Goal: Task Accomplishment & Management: Manage account settings

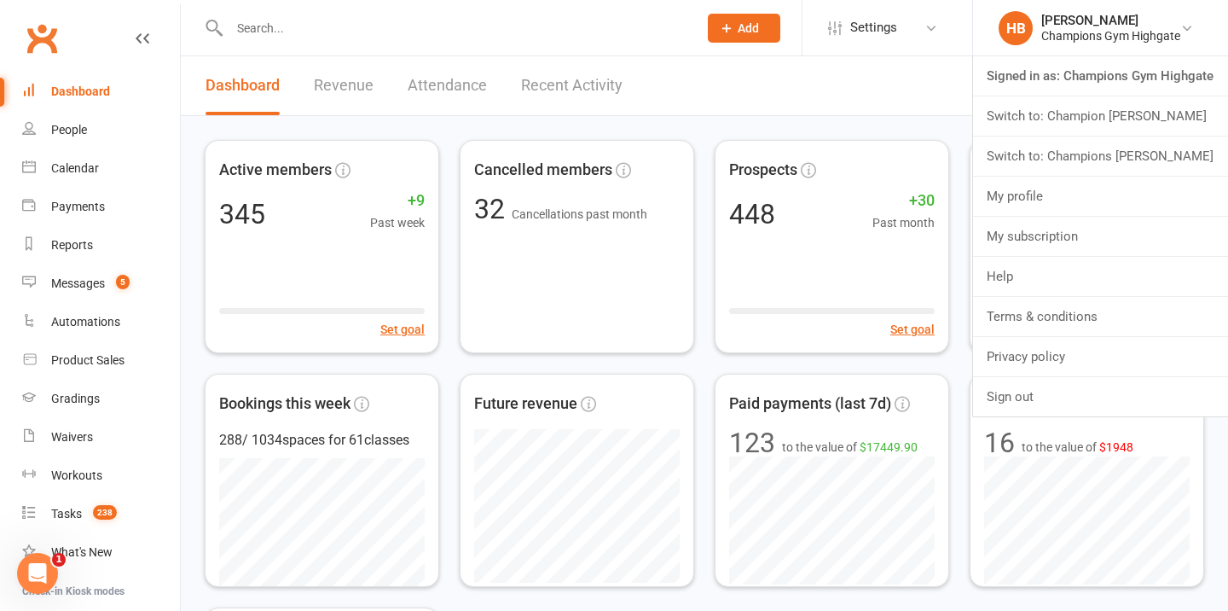
scroll to position [234, 0]
click at [1145, 147] on link "Switch to: Champions Gym Myaree" at bounding box center [1100, 155] width 255 height 39
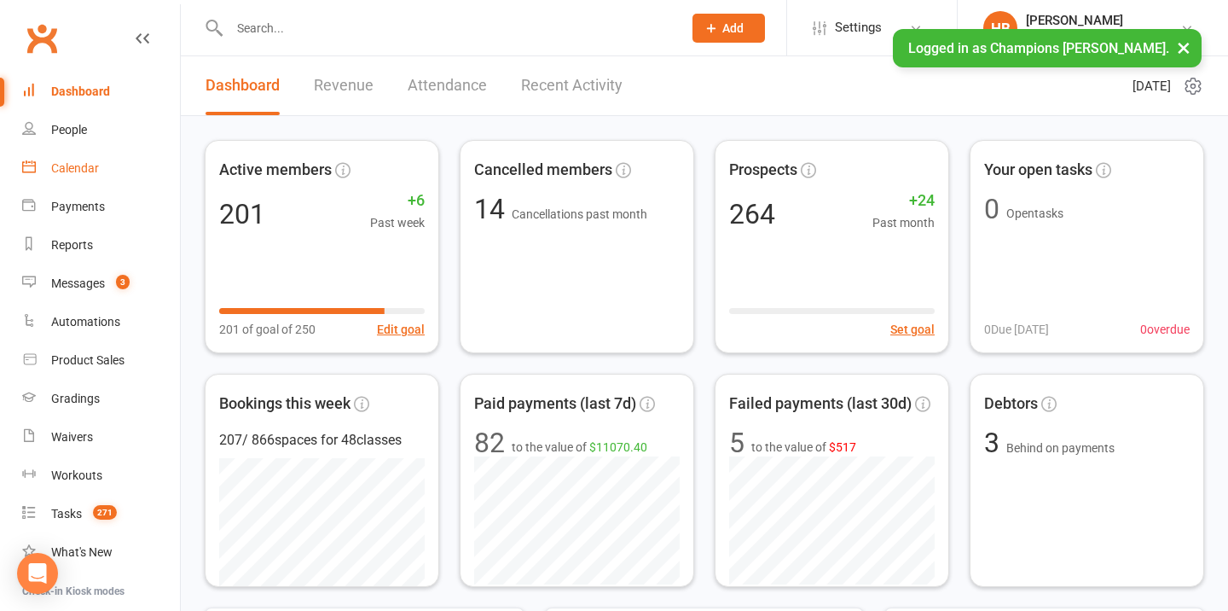
click at [82, 165] on div "Calendar" at bounding box center [75, 168] width 48 height 14
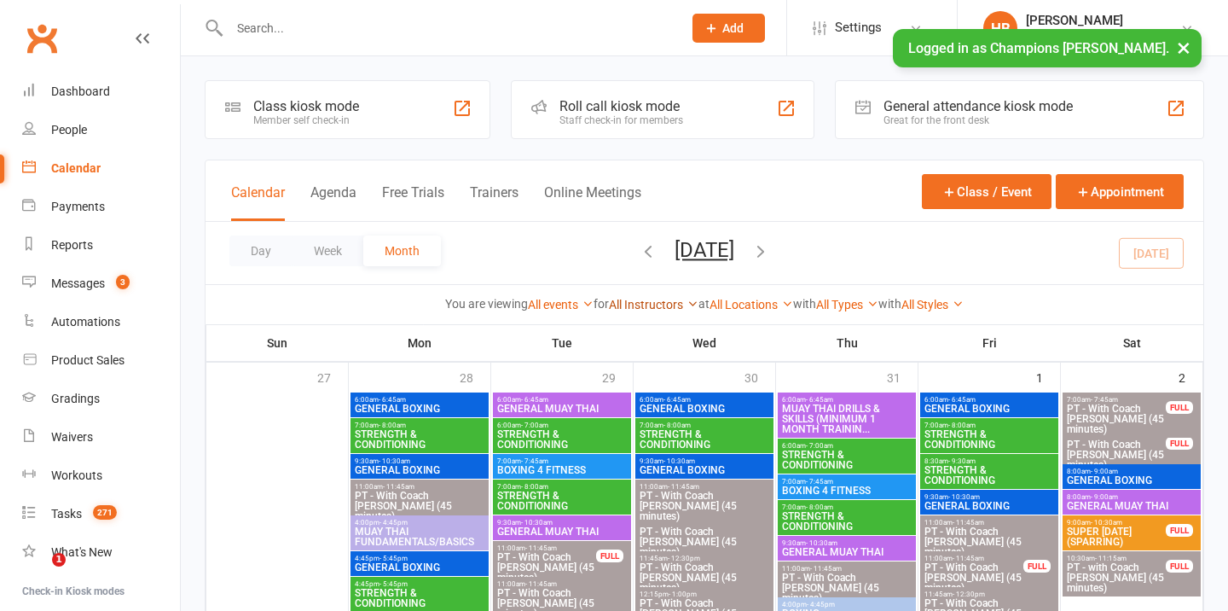
click at [637, 309] on link "All Instructors" at bounding box center [654, 305] width 90 height 14
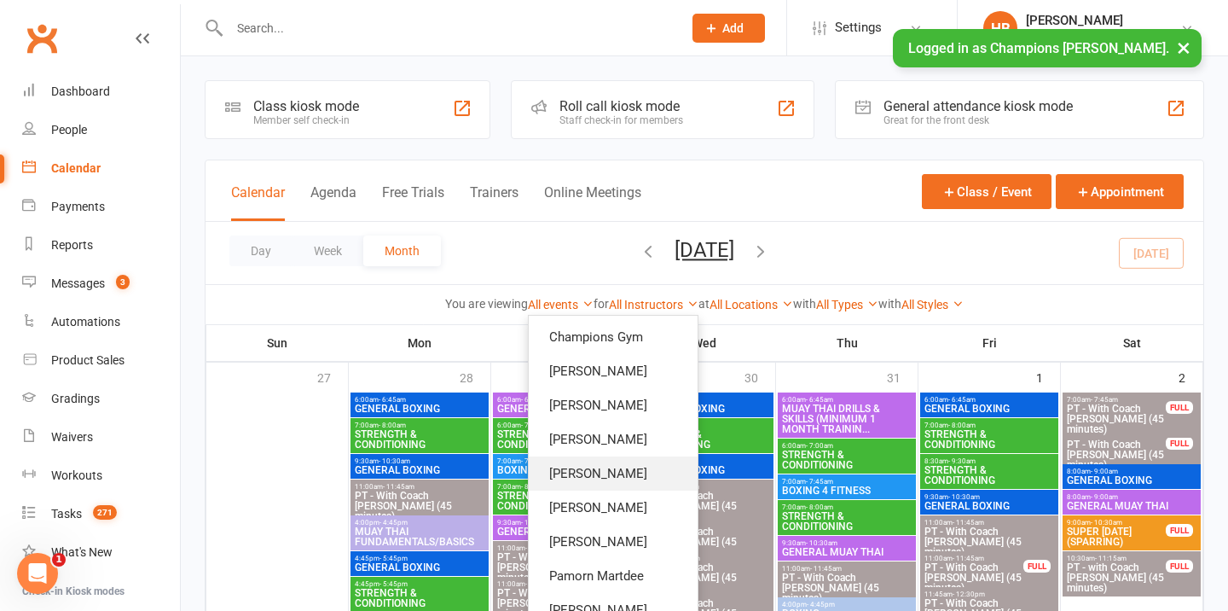
click at [610, 476] on link "Oscar Brant" at bounding box center [613, 473] width 169 height 34
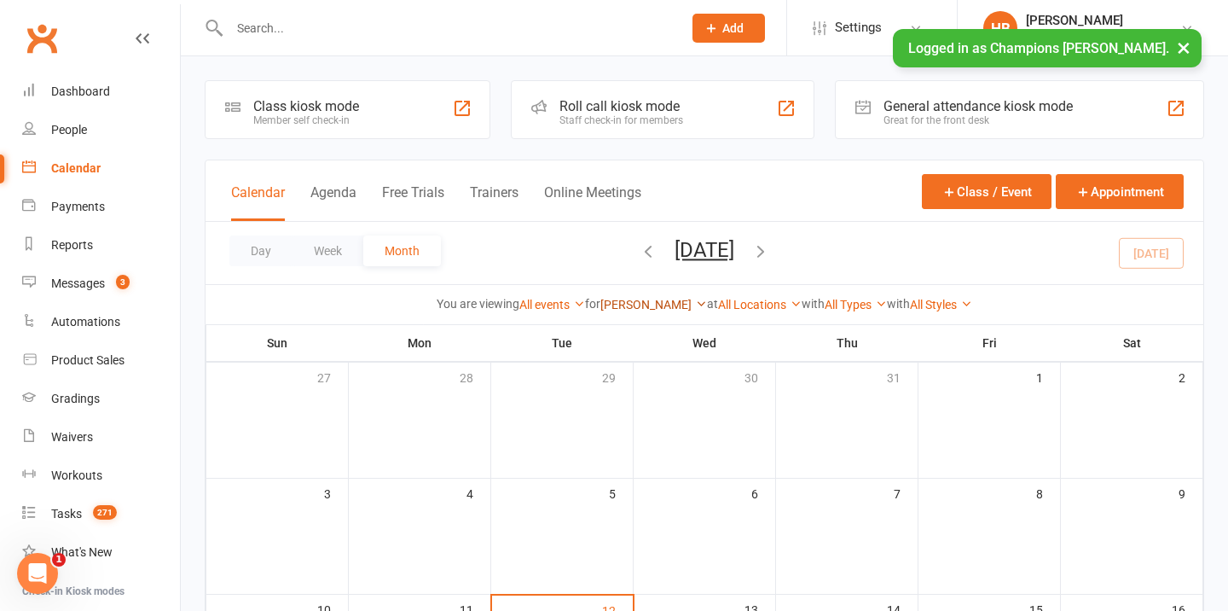
click at [649, 305] on link "Oscar Brant" at bounding box center [654, 305] width 107 height 14
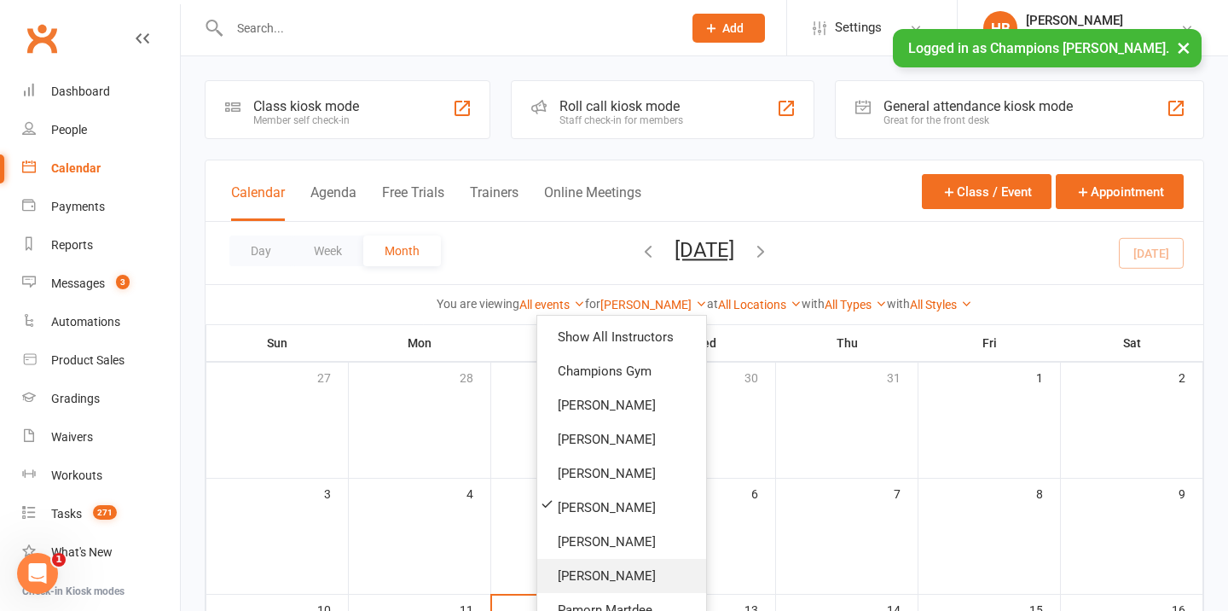
click at [607, 566] on link "Duran Singh" at bounding box center [621, 576] width 169 height 34
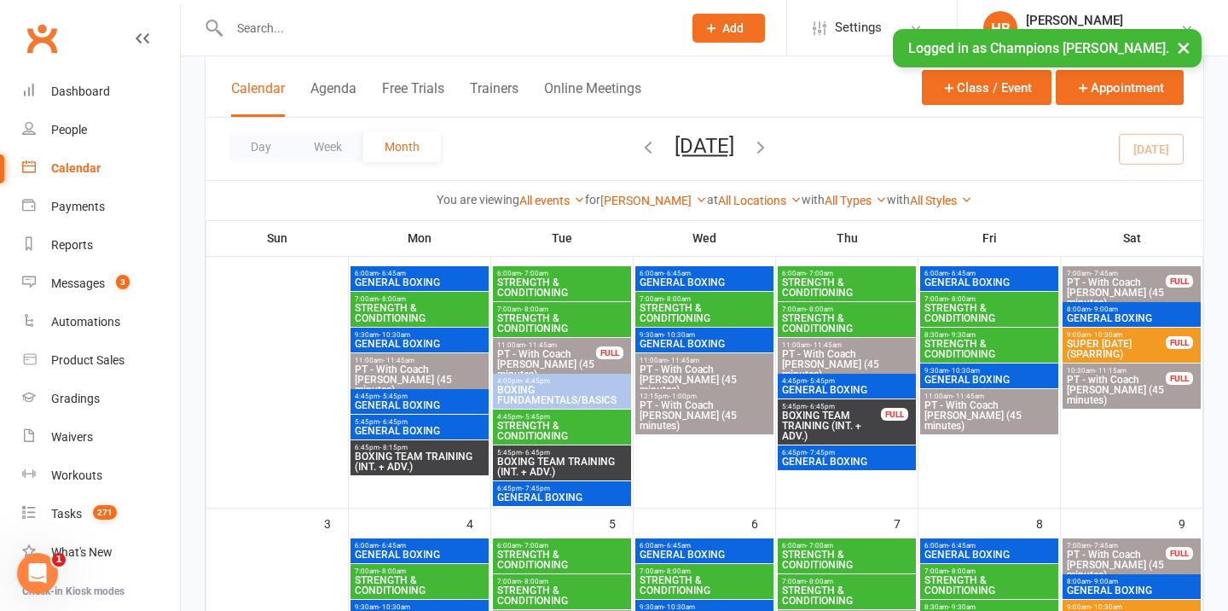
scroll to position [134, 0]
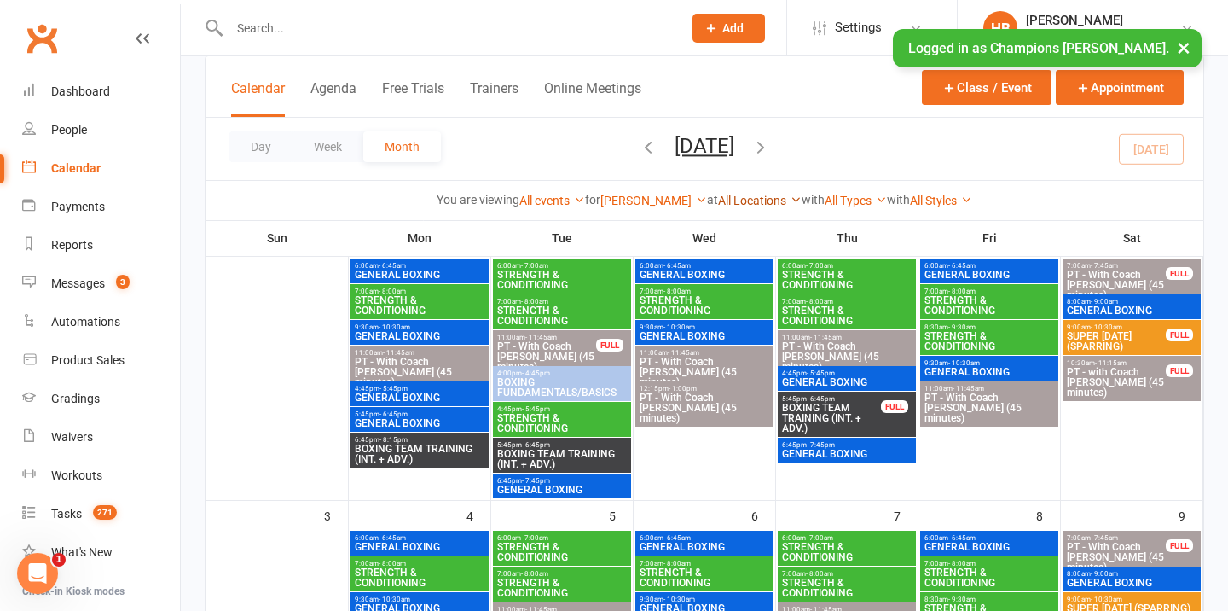
click at [755, 200] on link "All Locations" at bounding box center [760, 201] width 84 height 14
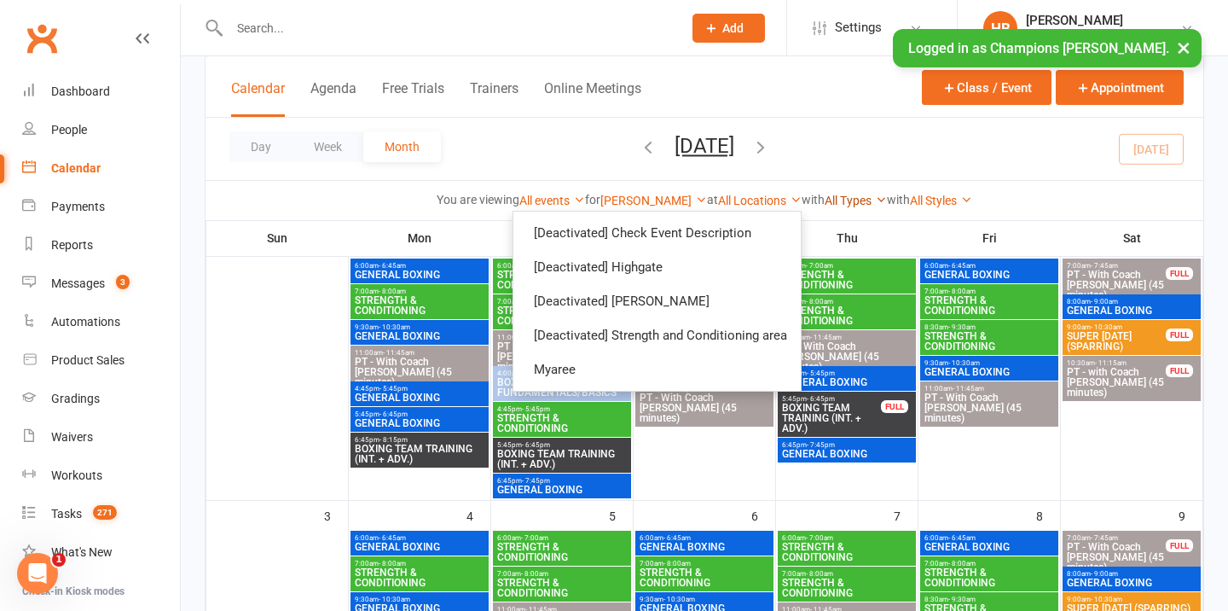
click at [828, 196] on link "All Types" at bounding box center [856, 201] width 62 height 14
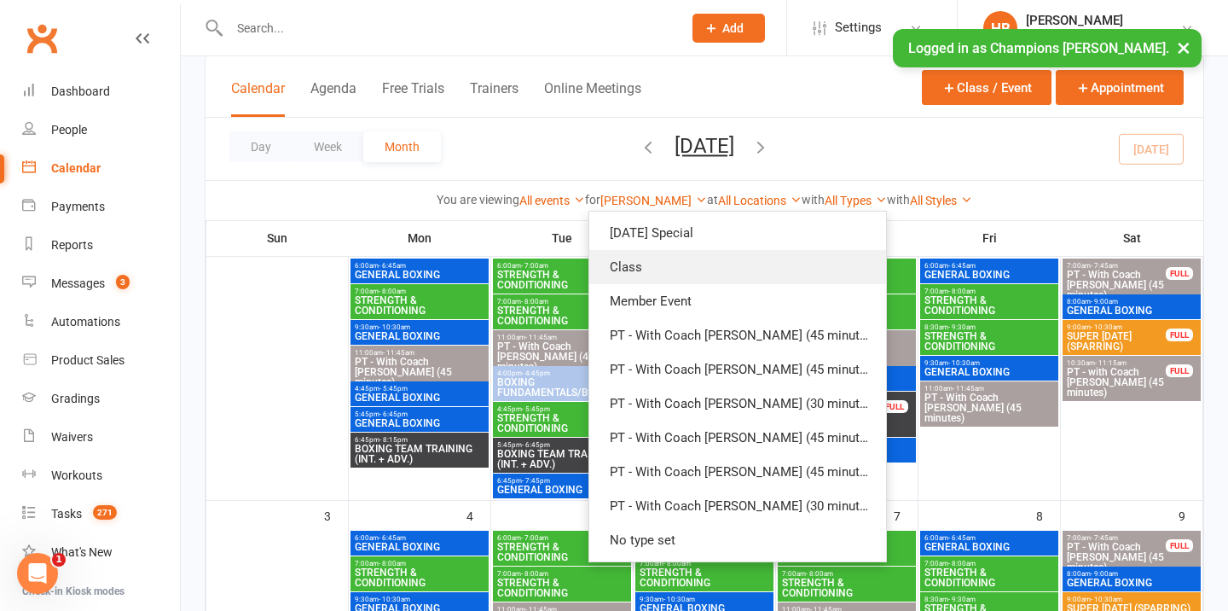
click at [798, 255] on link "Class" at bounding box center [738, 267] width 297 height 34
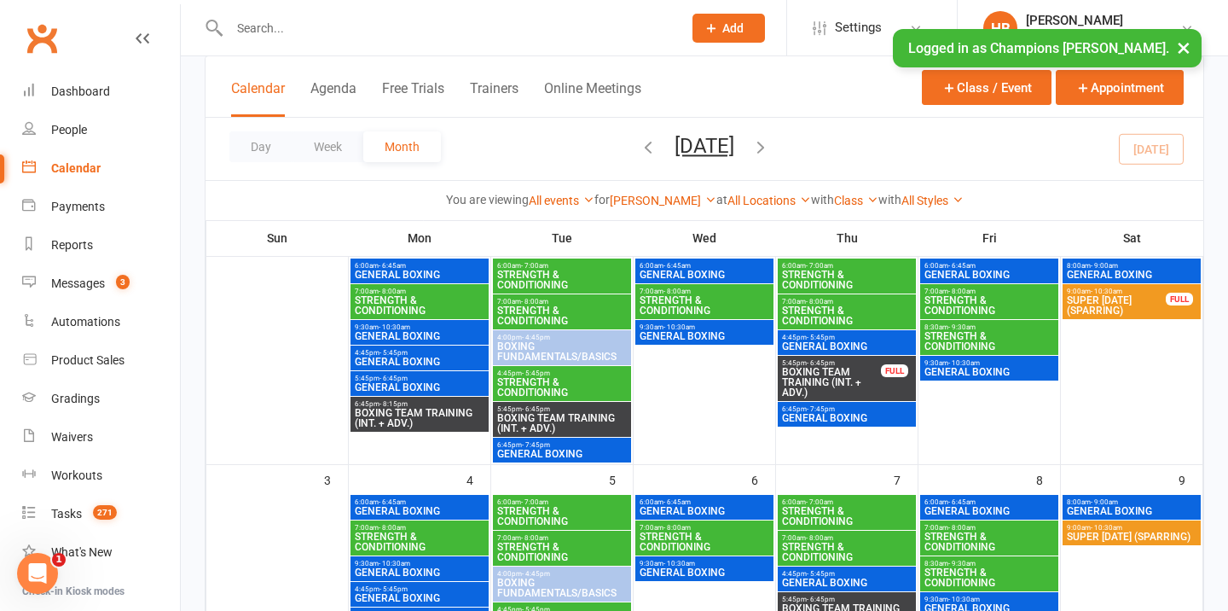
click at [861, 370] on span "BOXING TEAM TRAINING (INT. + ADV.)" at bounding box center [831, 382] width 101 height 31
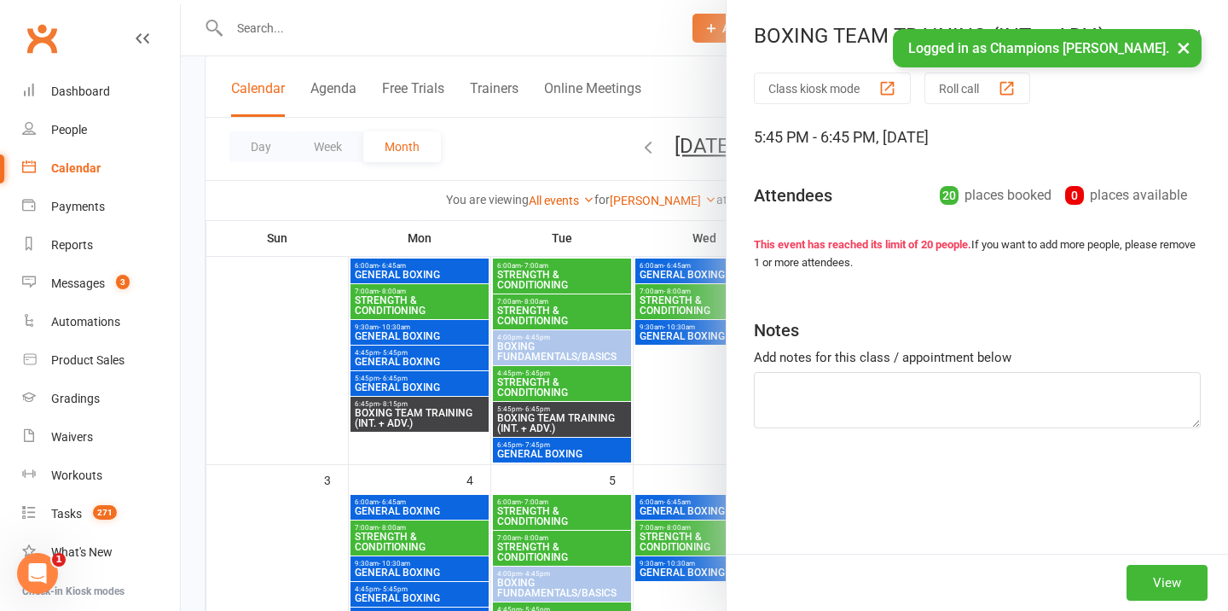
click at [1184, 49] on button "×" at bounding box center [1184, 47] width 31 height 37
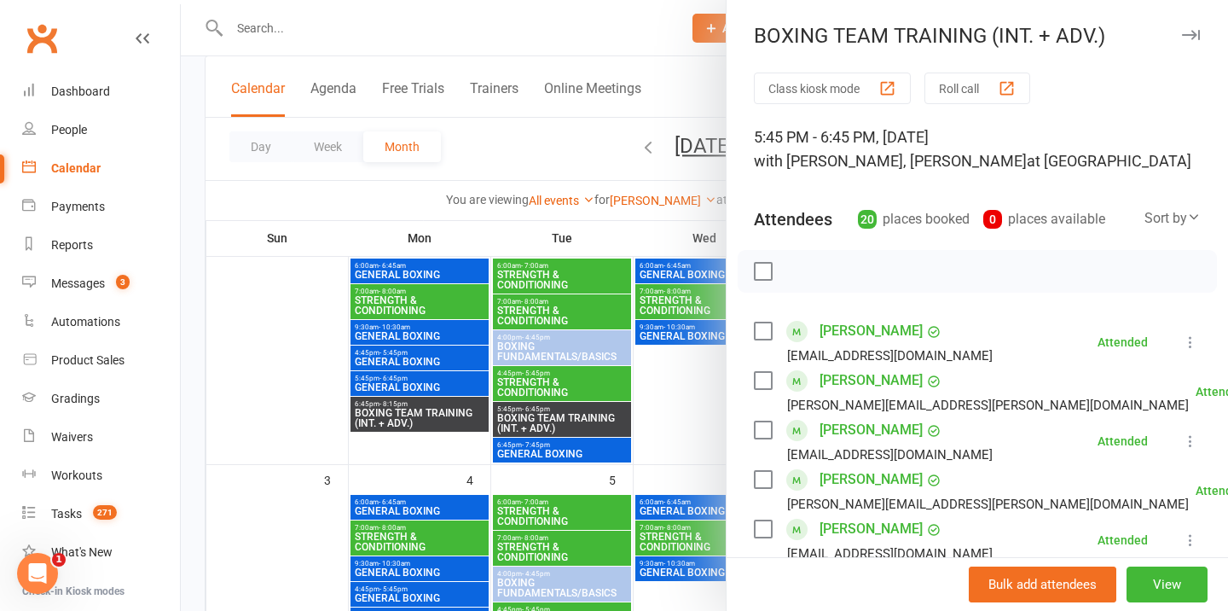
click at [1188, 32] on icon "button" at bounding box center [1191, 35] width 18 height 10
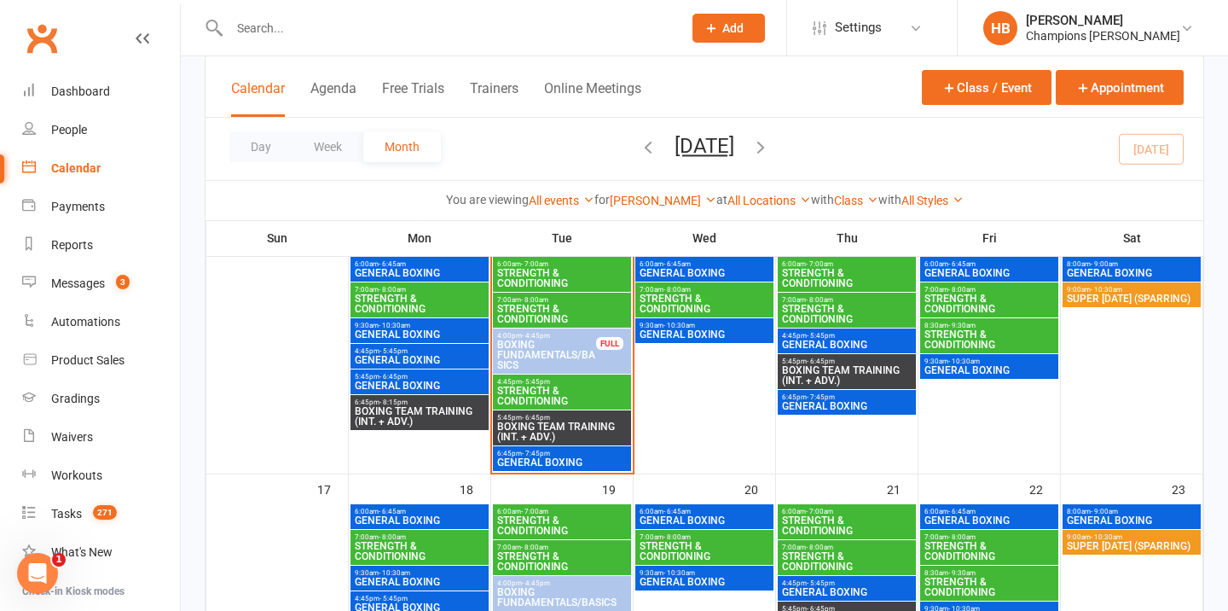
scroll to position [549, 0]
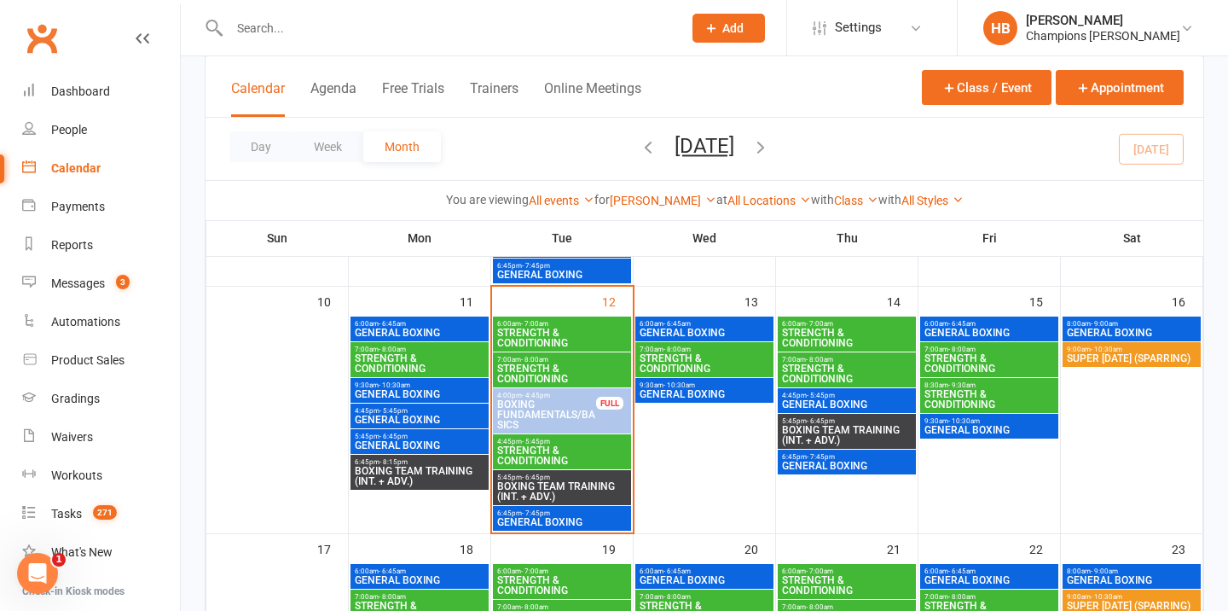
click at [571, 404] on span "BOXING FUNDAMENTALS/BASICS" at bounding box center [547, 414] width 101 height 31
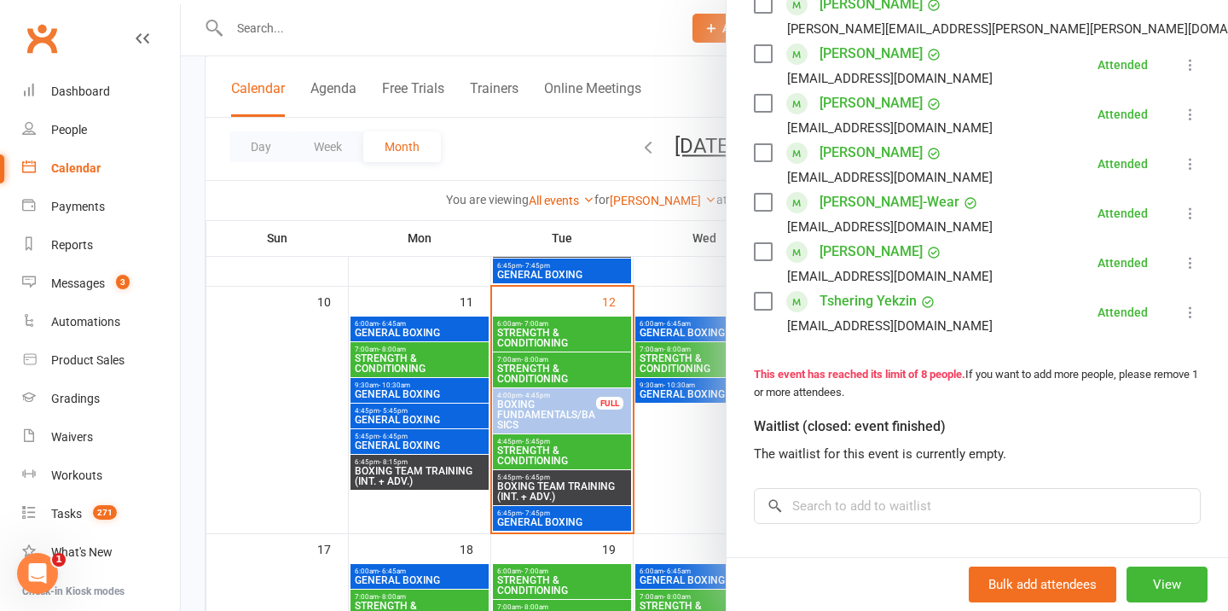
scroll to position [0, 0]
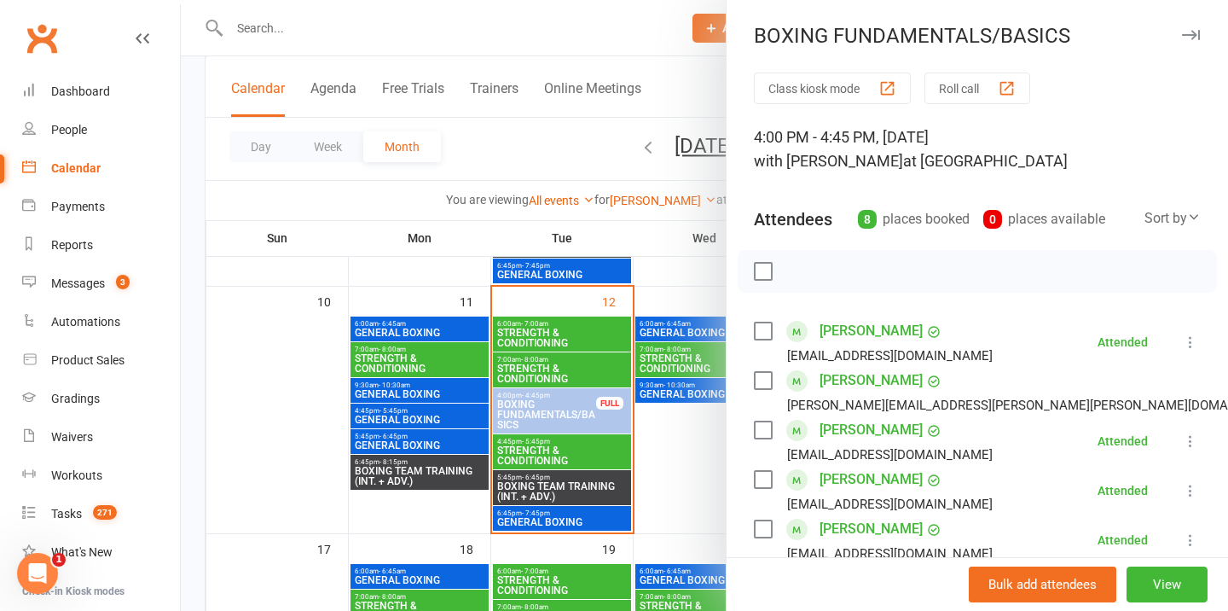
click at [1194, 31] on icon "button" at bounding box center [1191, 35] width 18 height 10
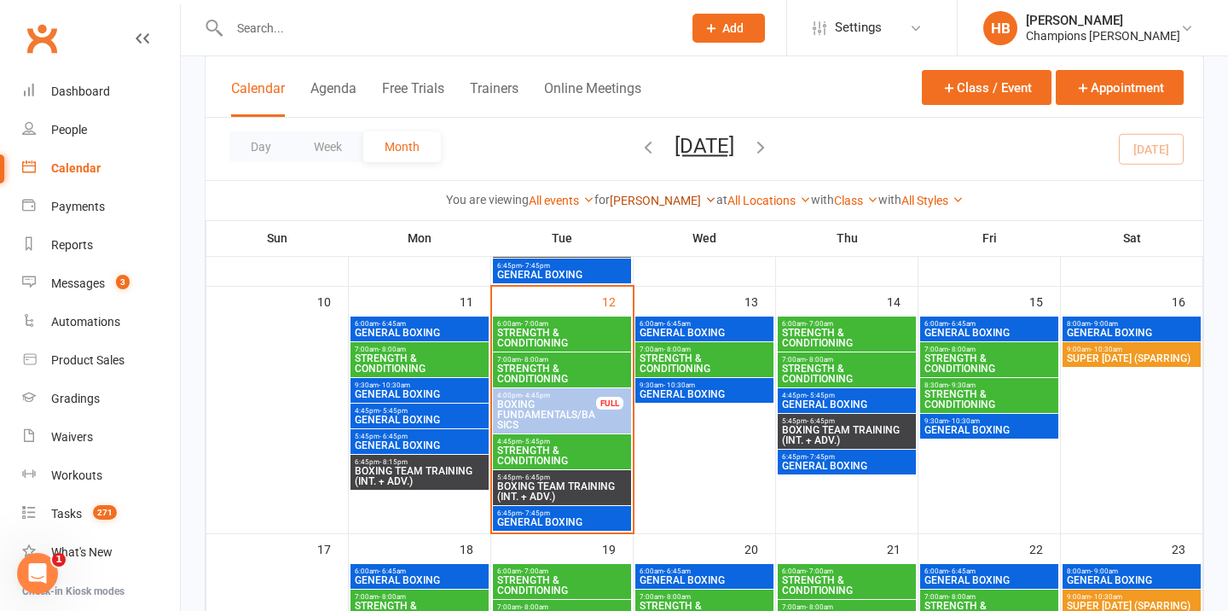
click at [659, 196] on link "Duran Singh" at bounding box center [663, 201] width 107 height 14
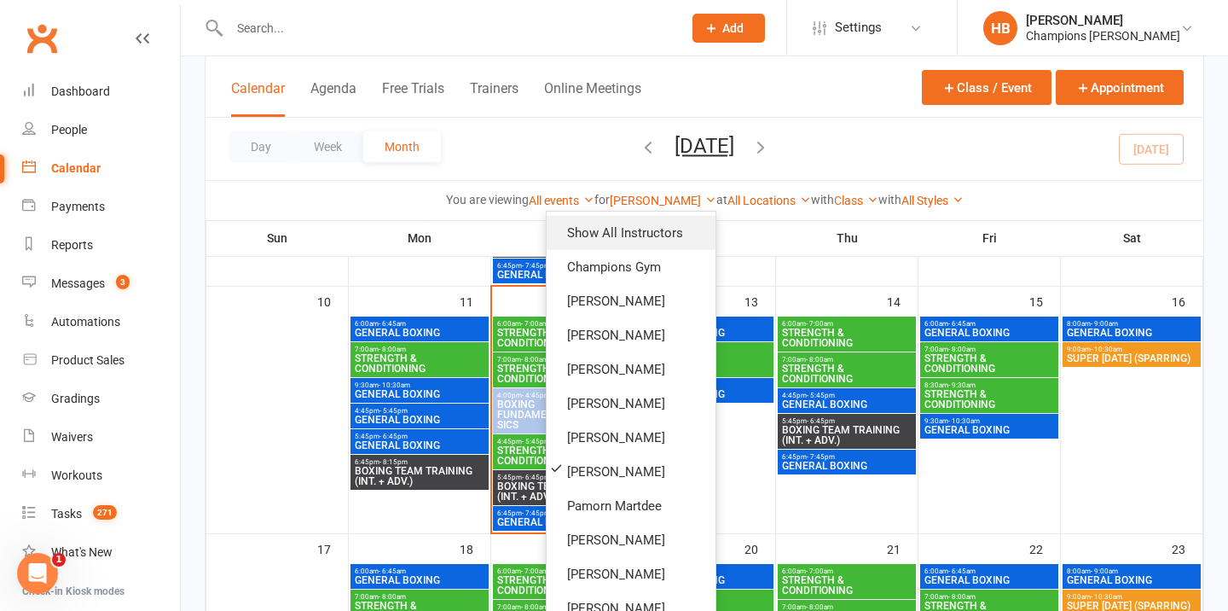
click at [649, 227] on link "Show All Instructors" at bounding box center [631, 233] width 169 height 34
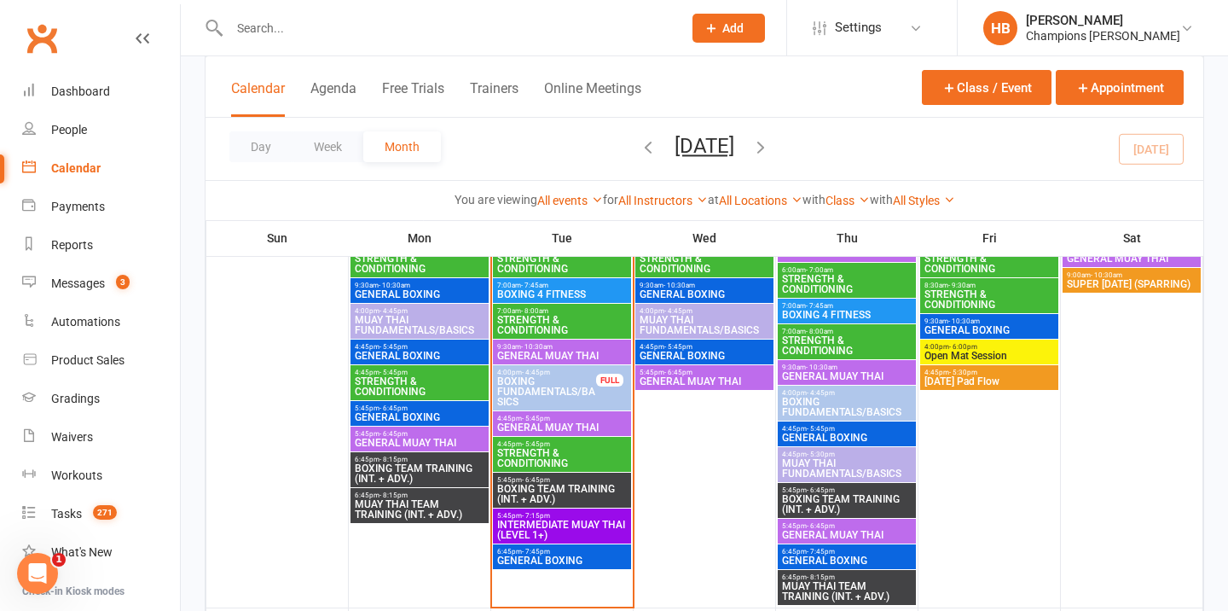
scroll to position [1068, 0]
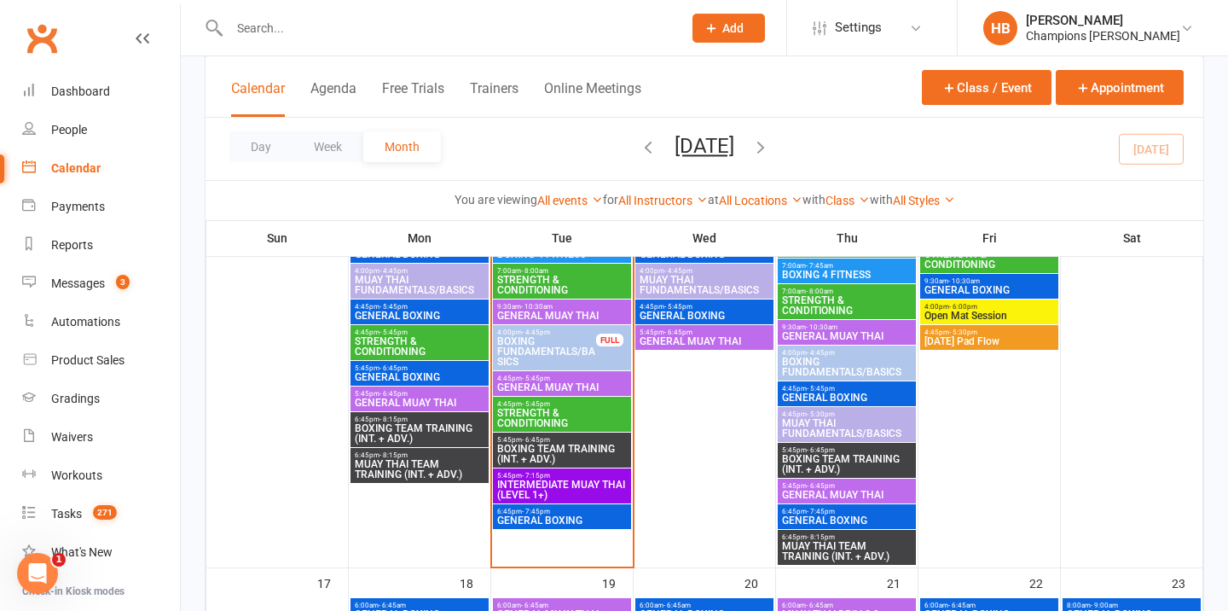
click at [564, 372] on div "4:45pm - 5:45pm GENERAL MUAY THAI" at bounding box center [562, 383] width 138 height 25
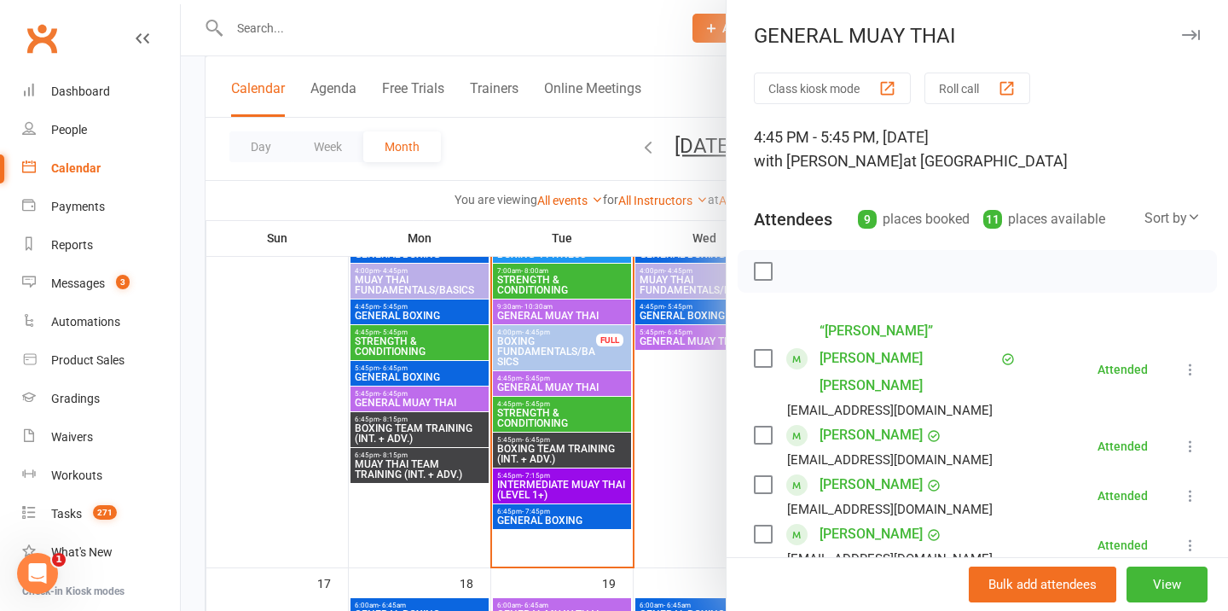
click at [559, 415] on div at bounding box center [705, 305] width 1048 height 611
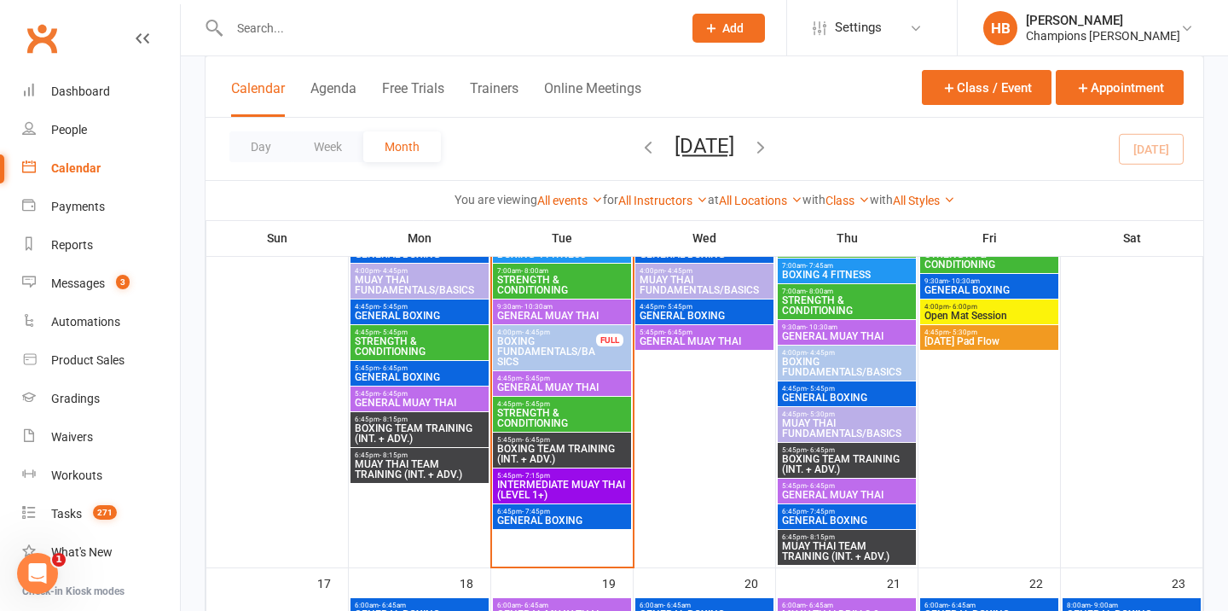
click at [561, 418] on span "STRENGTH & CONDITIONING" at bounding box center [562, 418] width 131 height 20
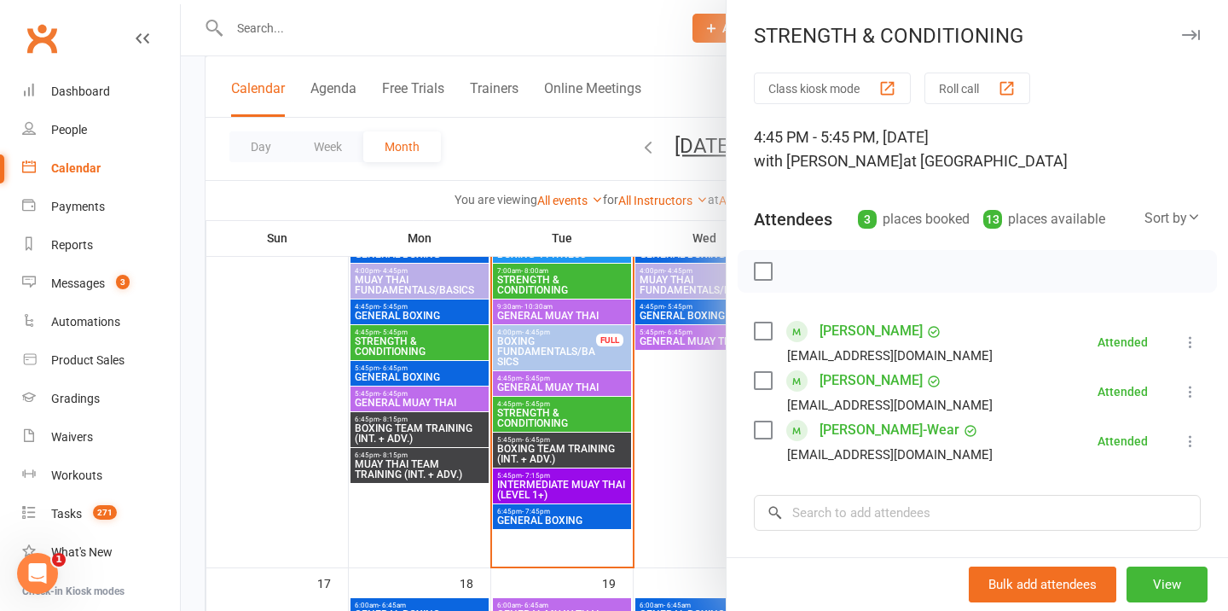
click at [561, 457] on div at bounding box center [705, 305] width 1048 height 611
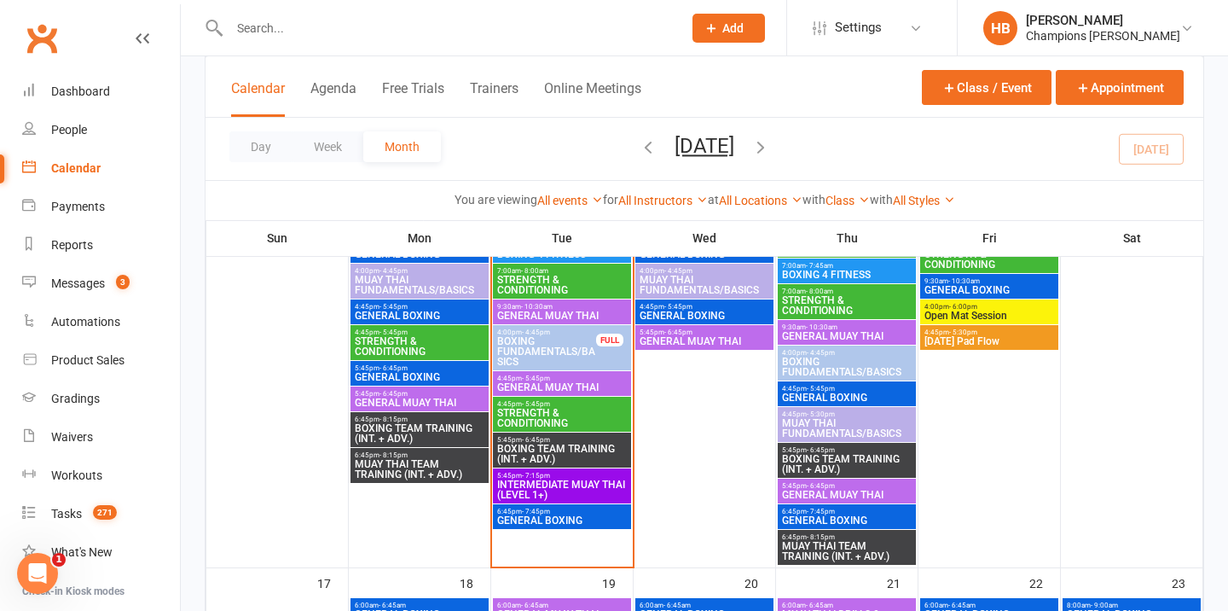
click at [561, 455] on span "BOXING TEAM TRAINING (INT. + ADV.)" at bounding box center [562, 454] width 131 height 20
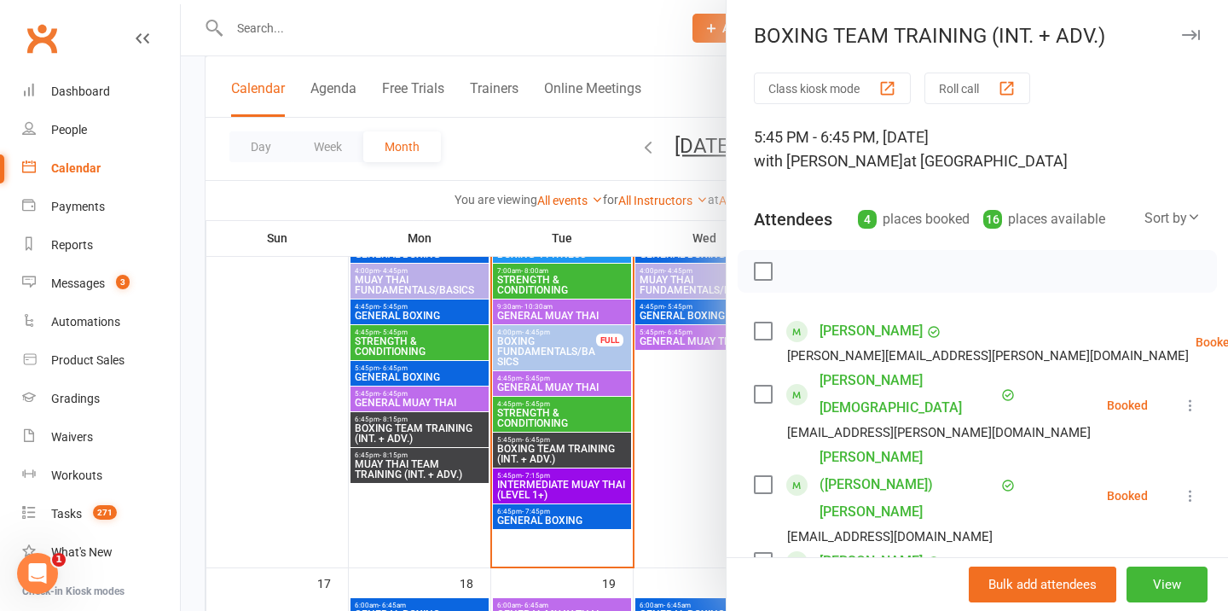
click at [559, 488] on div at bounding box center [705, 305] width 1048 height 611
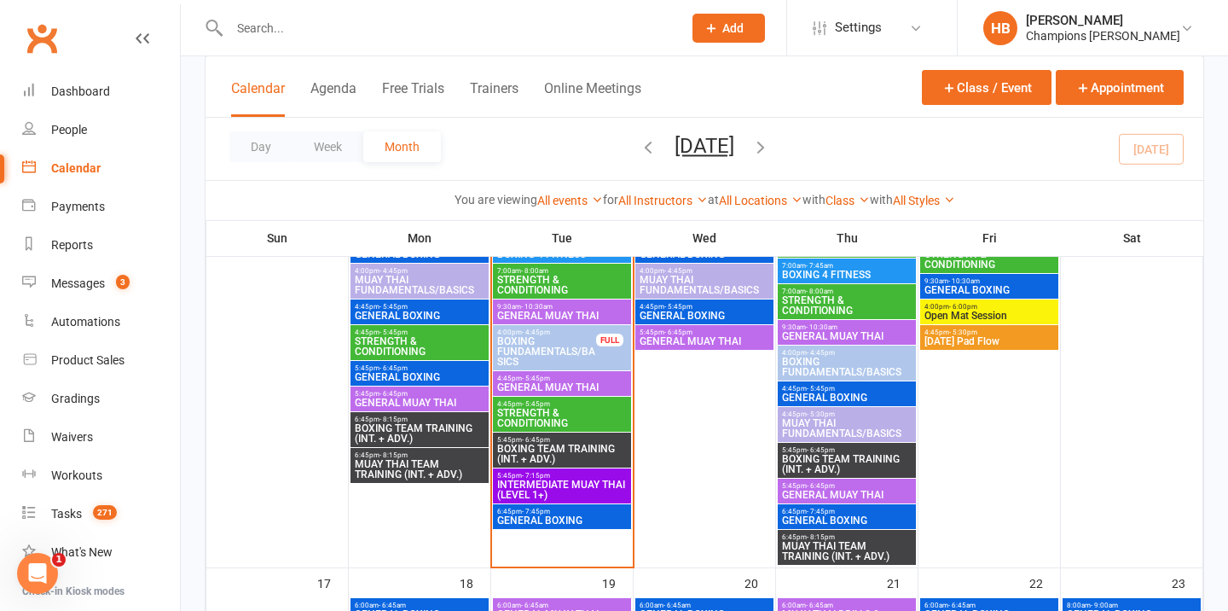
click at [561, 490] on span "INTERMEDIATE MUAY THAI (LEVEL 1+)" at bounding box center [562, 489] width 131 height 20
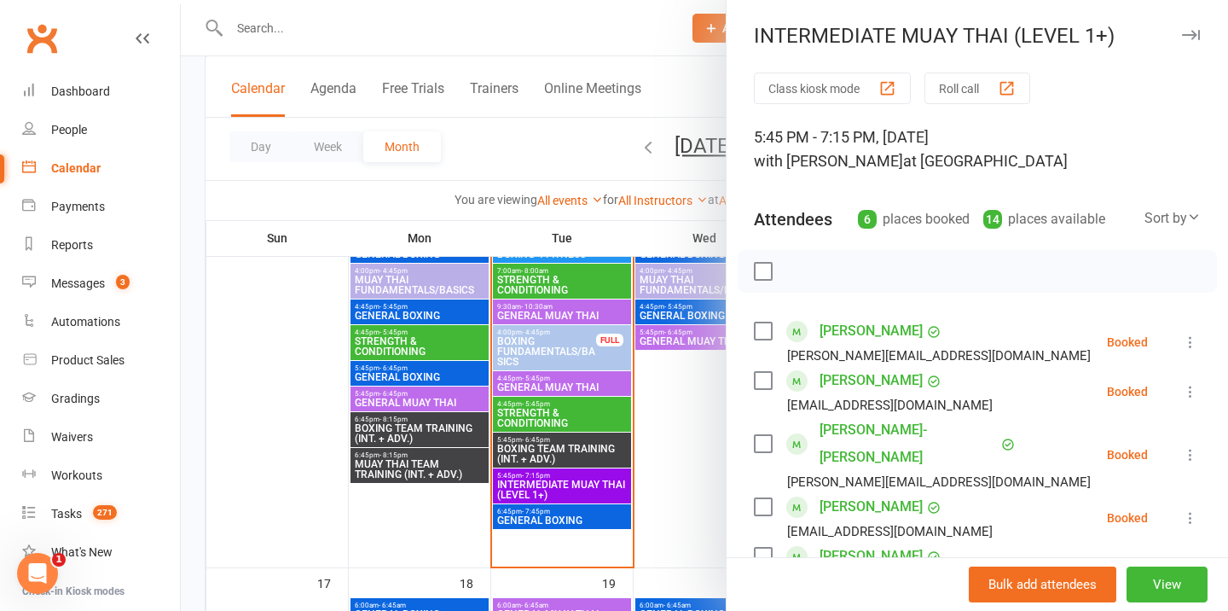
click at [563, 519] on div at bounding box center [705, 305] width 1048 height 611
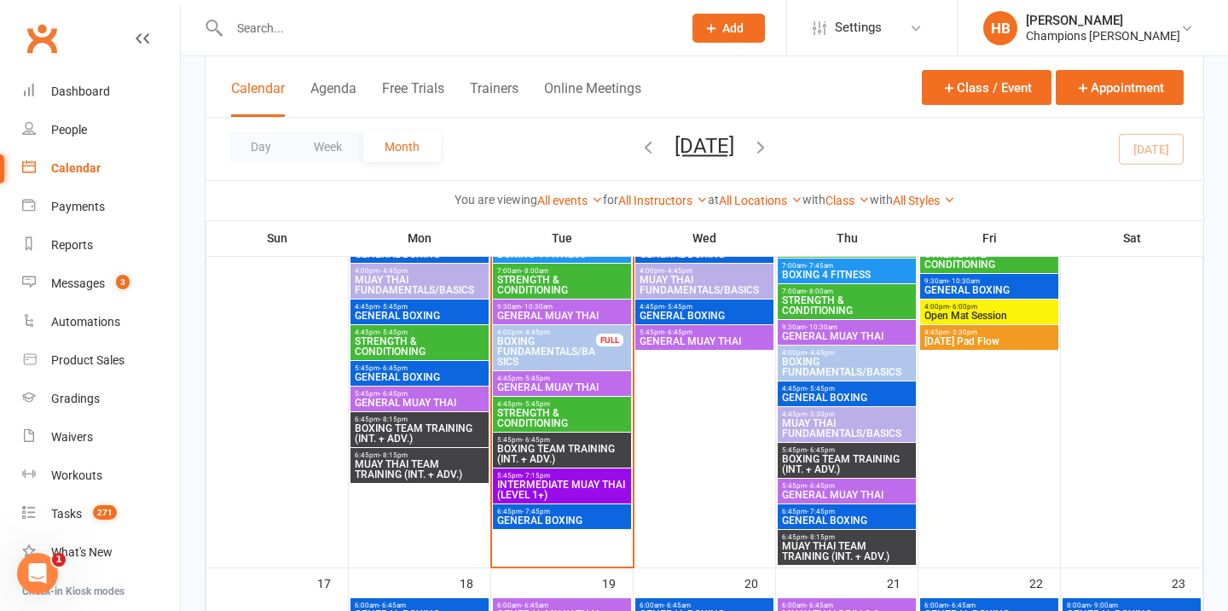
click at [565, 512] on span "6:45pm - 7:45pm" at bounding box center [562, 512] width 131 height 8
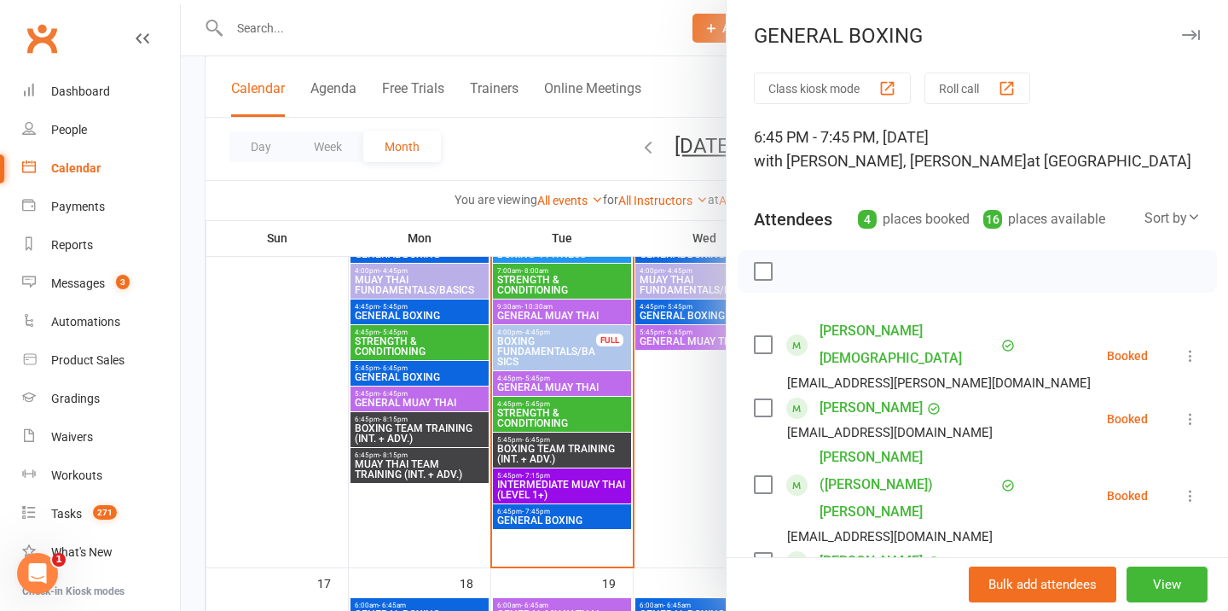
click at [1196, 41] on button "button" at bounding box center [1191, 35] width 20 height 20
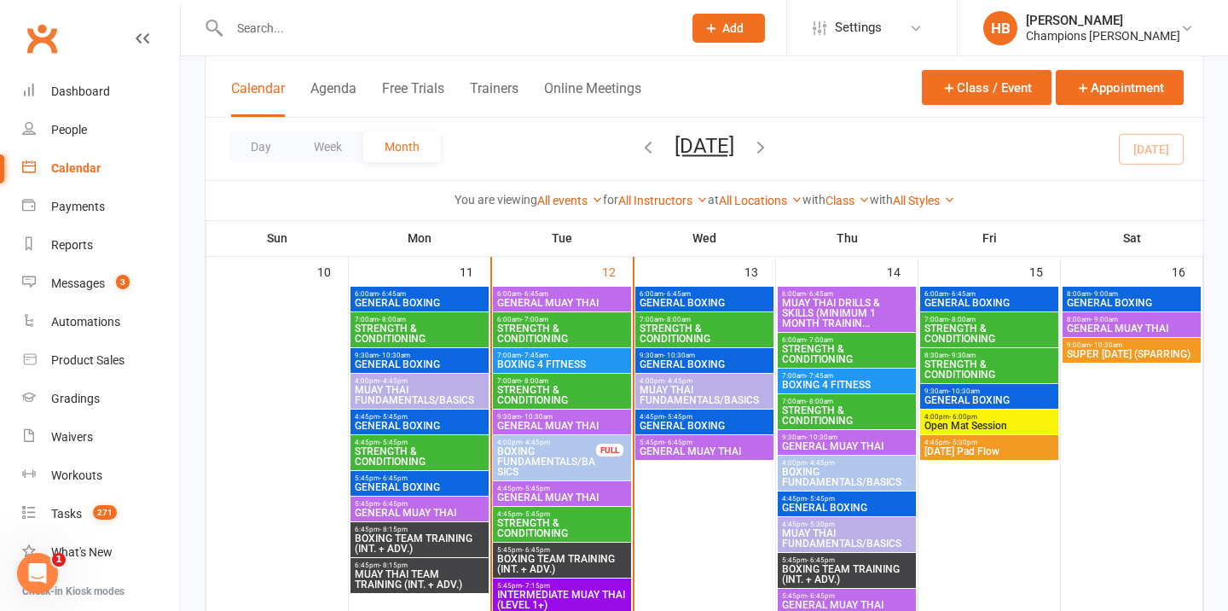
scroll to position [911, 0]
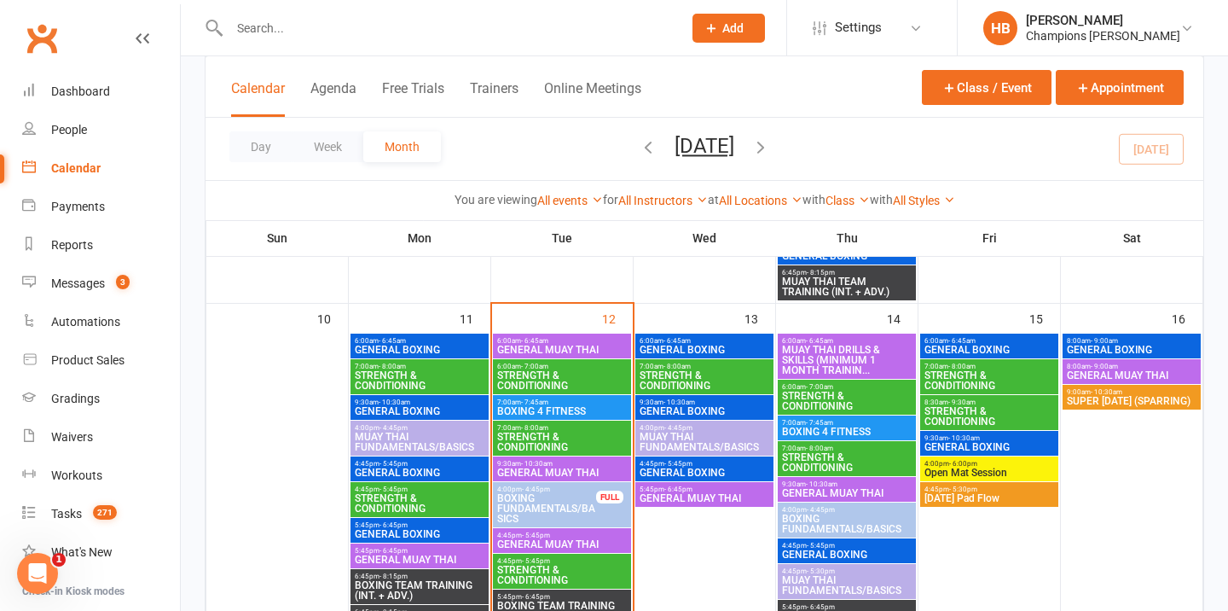
click at [967, 463] on span "- 6:00pm" at bounding box center [964, 464] width 28 height 8
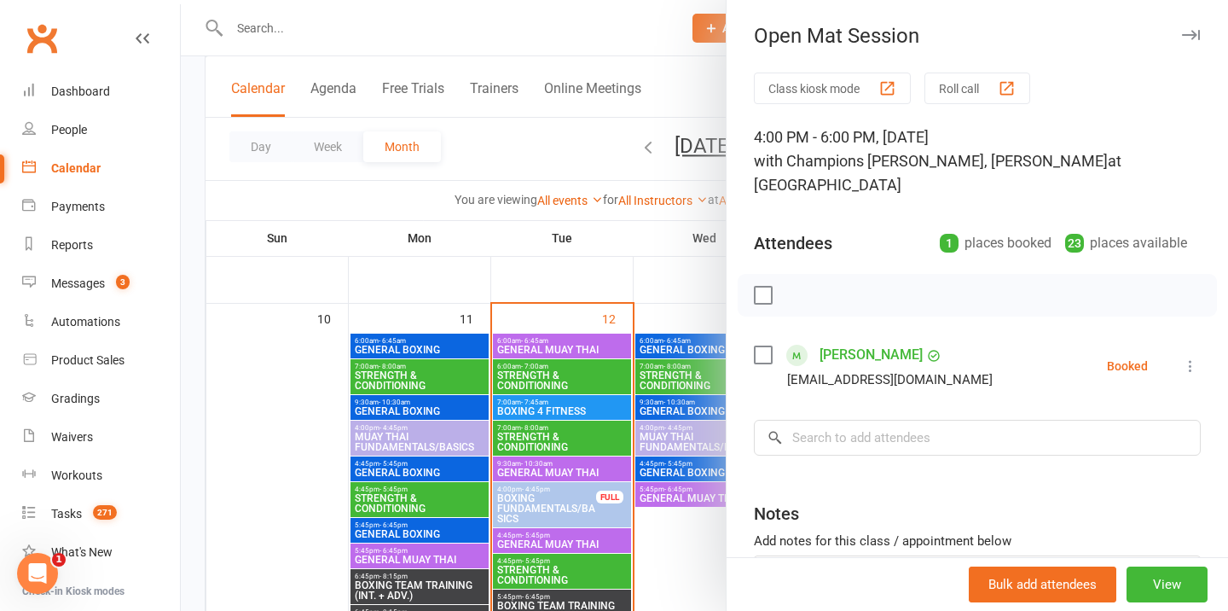
click at [1202, 25] on div "Open Mat Session" at bounding box center [978, 36] width 502 height 24
click at [1203, 33] on div "Open Mat Session" at bounding box center [978, 36] width 502 height 24
click at [1198, 33] on icon "button" at bounding box center [1191, 35] width 18 height 10
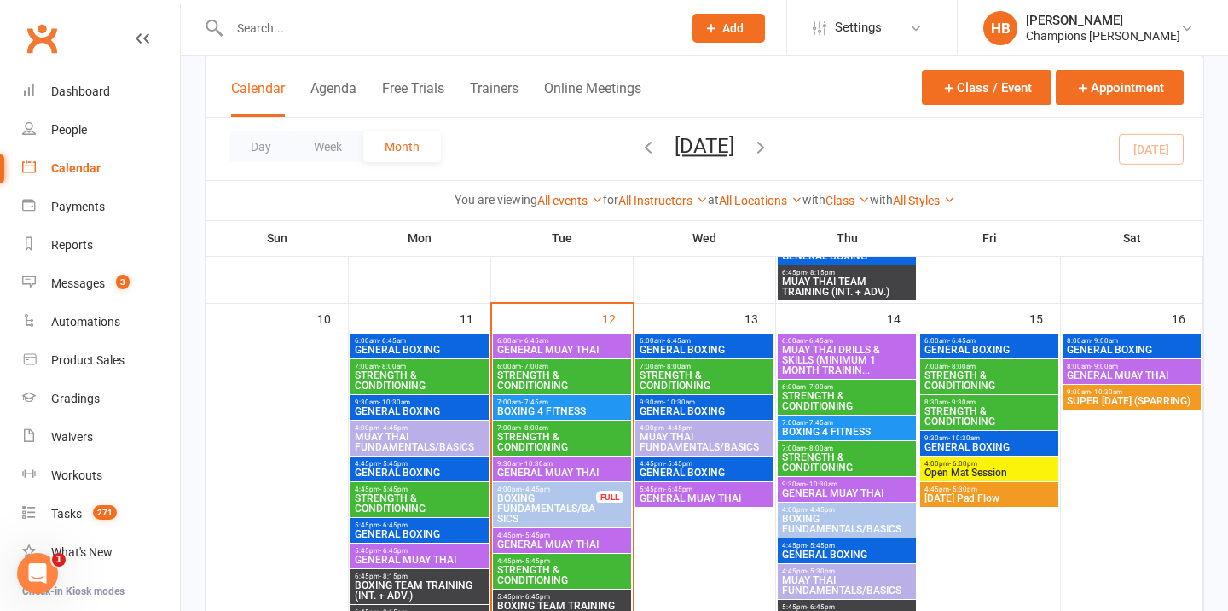
click at [996, 502] on span "Friday Pad Flow" at bounding box center [989, 498] width 131 height 10
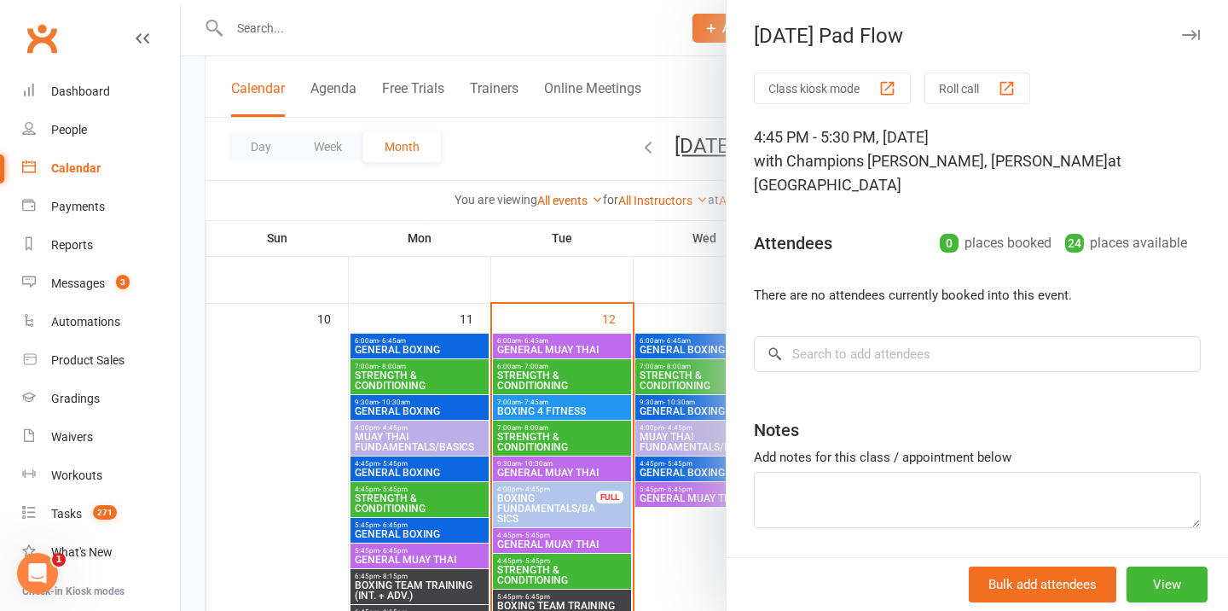
click at [1189, 30] on icon "button" at bounding box center [1191, 35] width 18 height 10
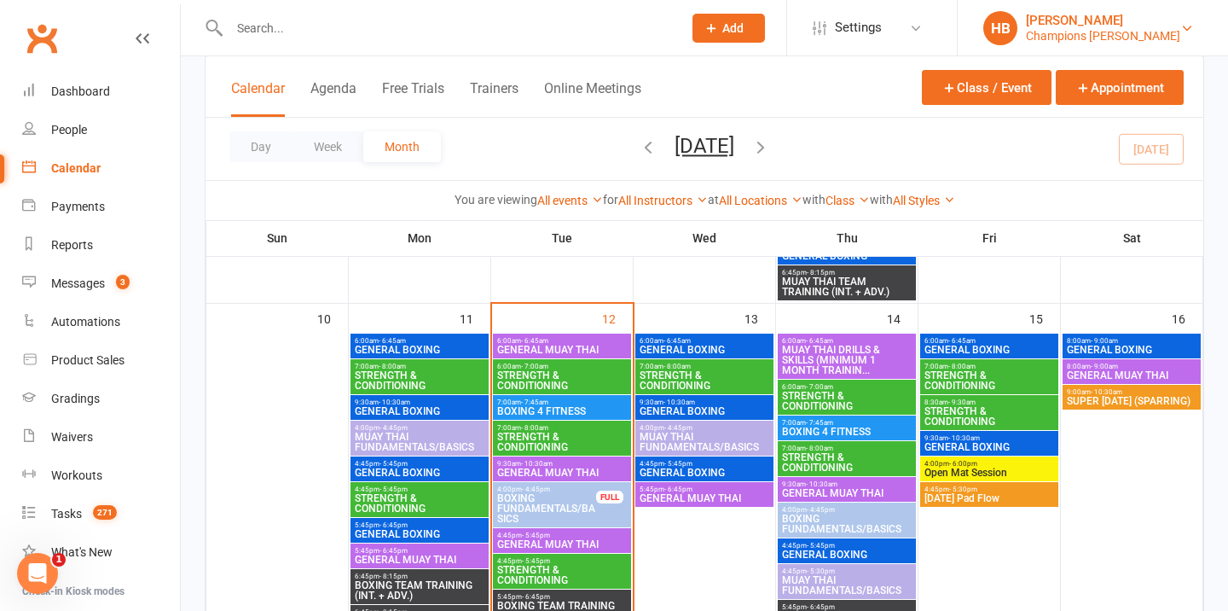
click at [1068, 20] on div "[PERSON_NAME]" at bounding box center [1103, 20] width 154 height 15
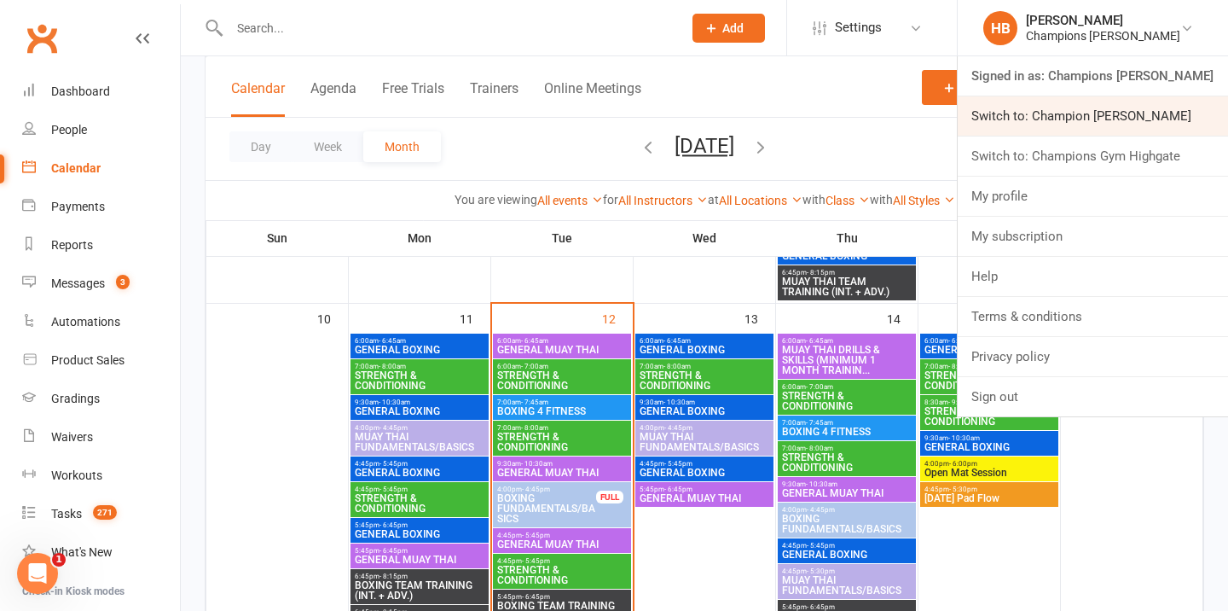
click at [1083, 104] on link "Switch to: Champion [PERSON_NAME]" at bounding box center [1093, 115] width 270 height 39
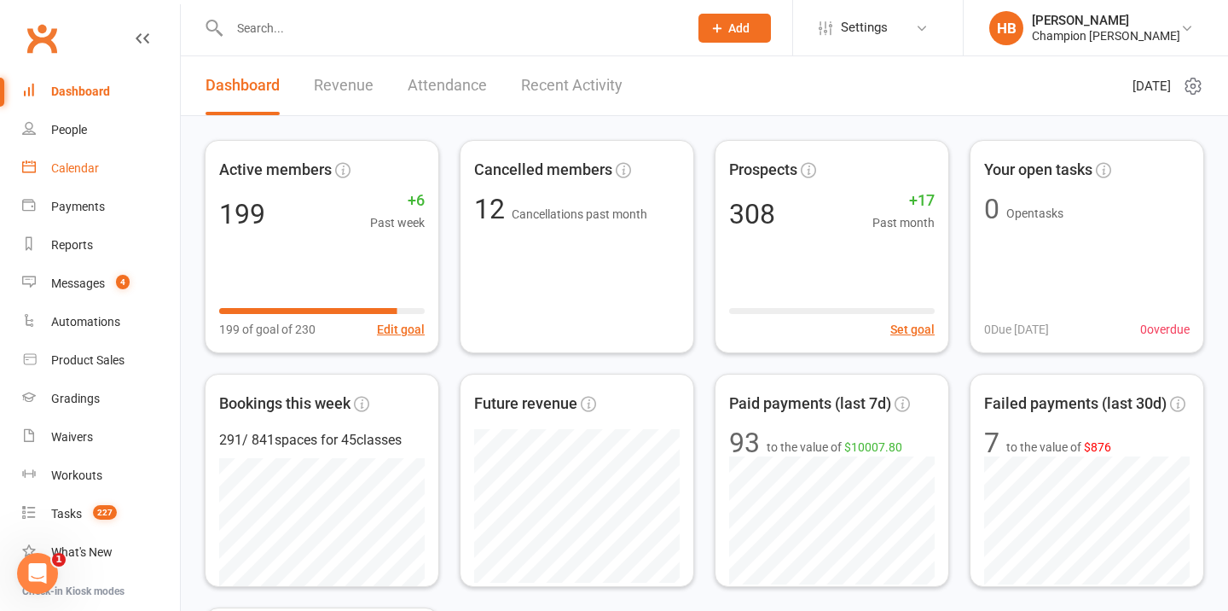
click at [87, 166] on div "Calendar" at bounding box center [75, 168] width 48 height 14
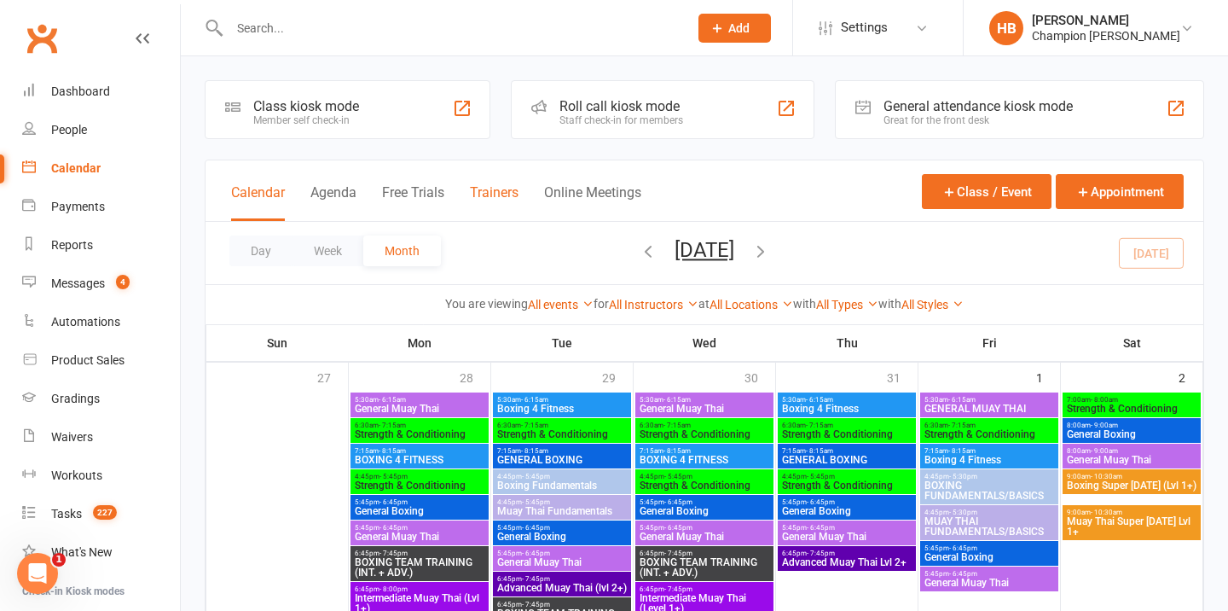
click at [504, 194] on button "Trainers" at bounding box center [494, 202] width 49 height 37
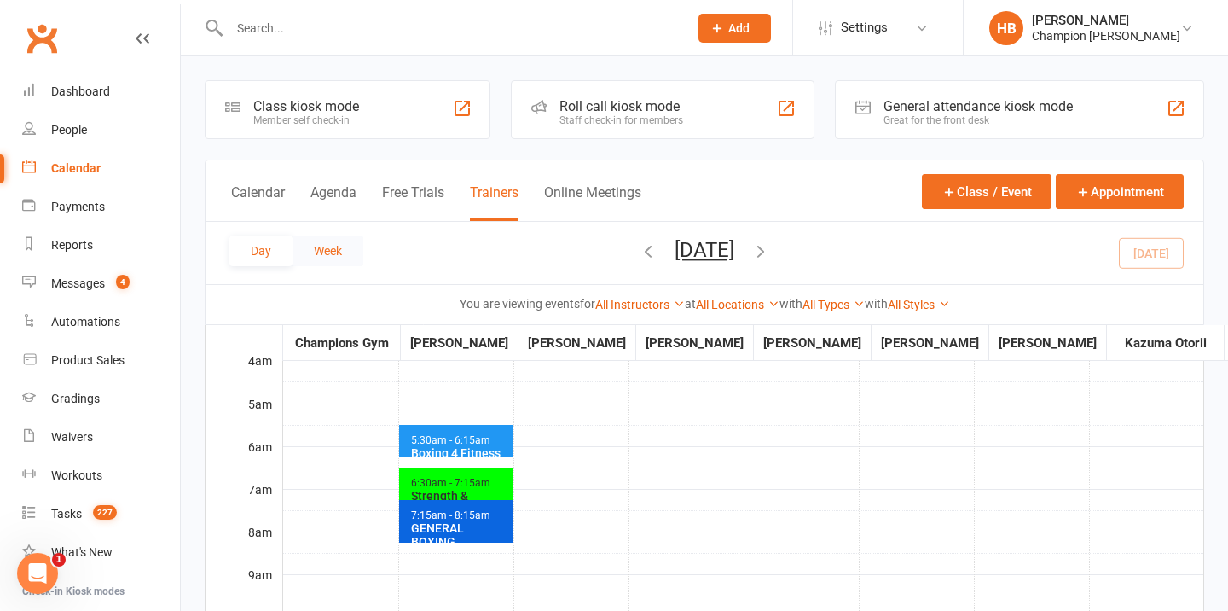
click at [310, 243] on button "Week" at bounding box center [328, 250] width 71 height 31
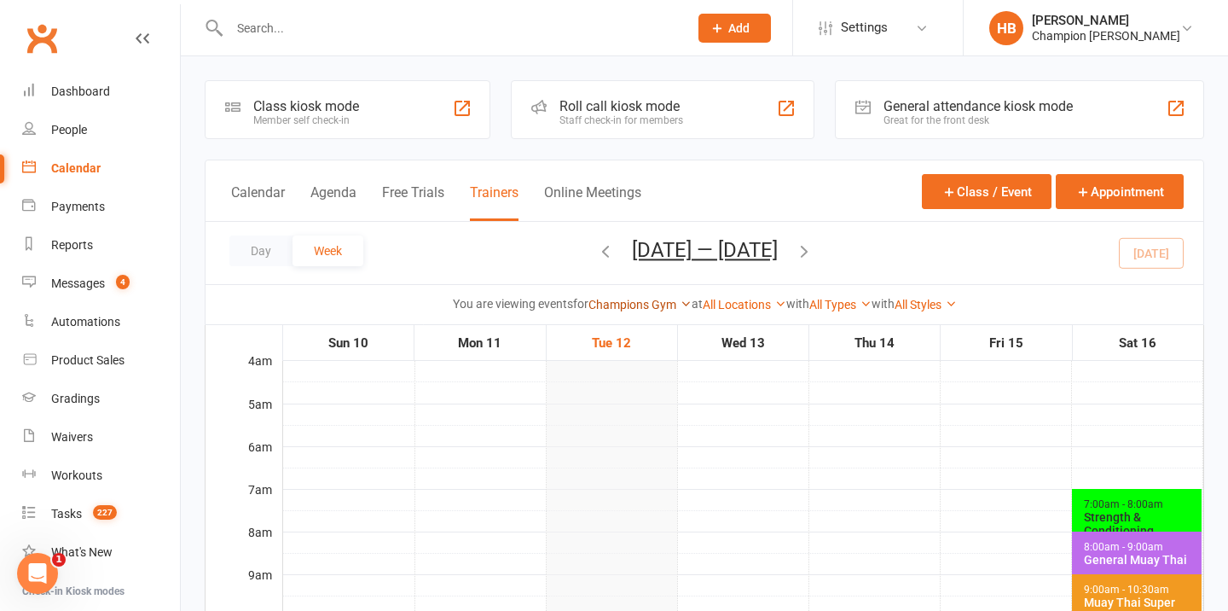
click at [647, 305] on link "Champions Gym" at bounding box center [640, 305] width 103 height 14
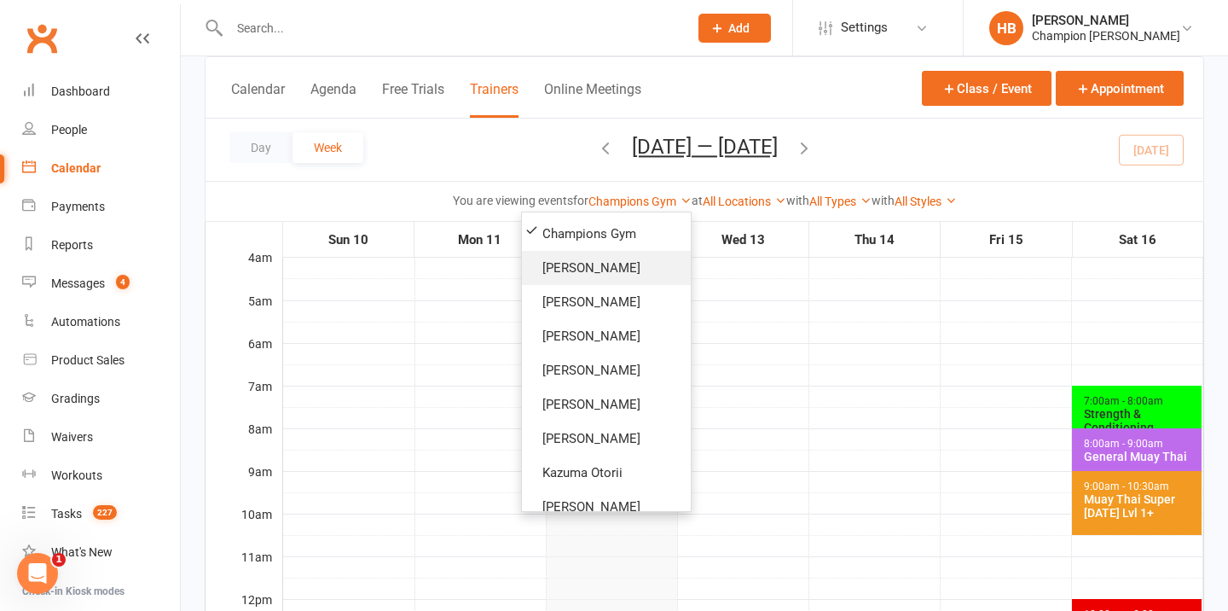
click at [601, 277] on link "Thomas Mitchell" at bounding box center [606, 268] width 169 height 34
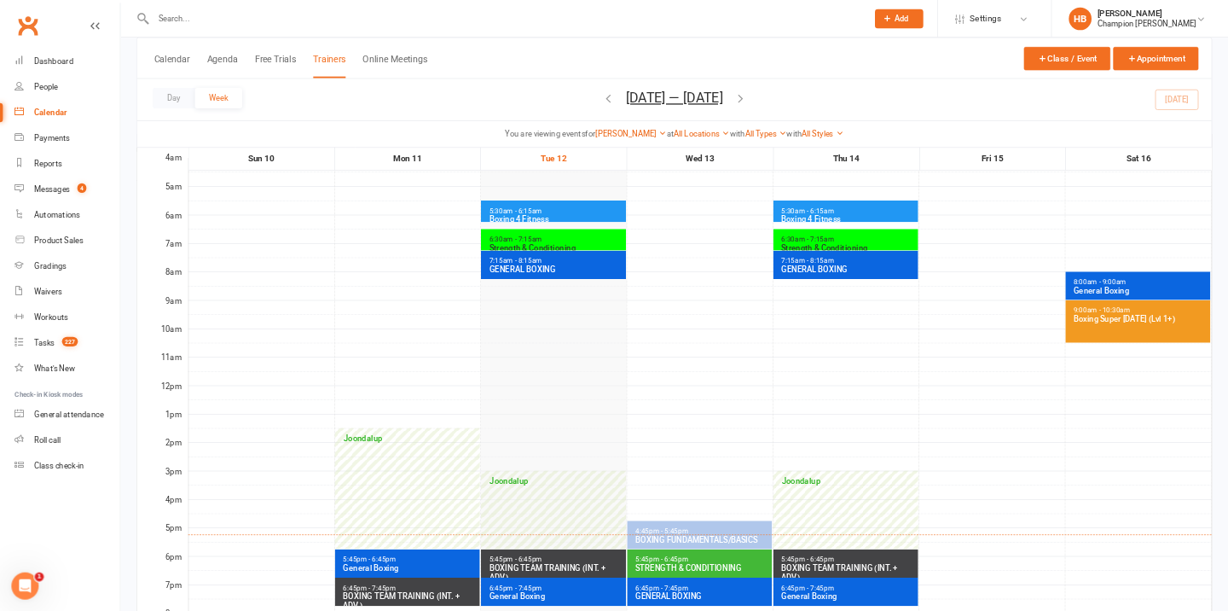
scroll to position [125, 0]
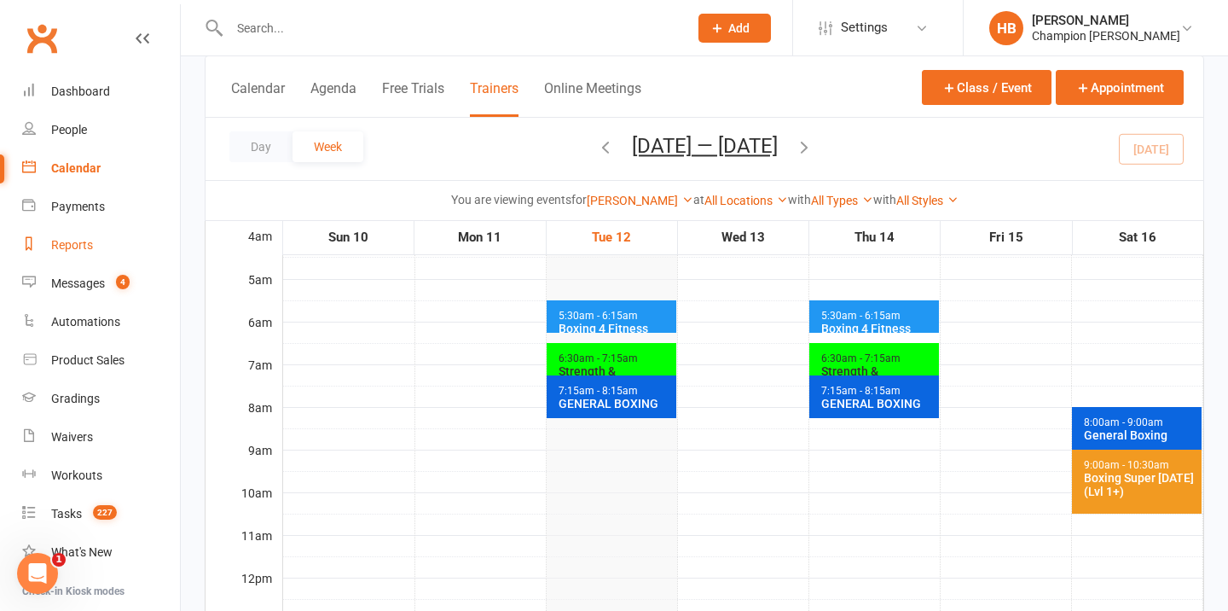
click at [82, 252] on div "Reports" at bounding box center [72, 245] width 42 height 14
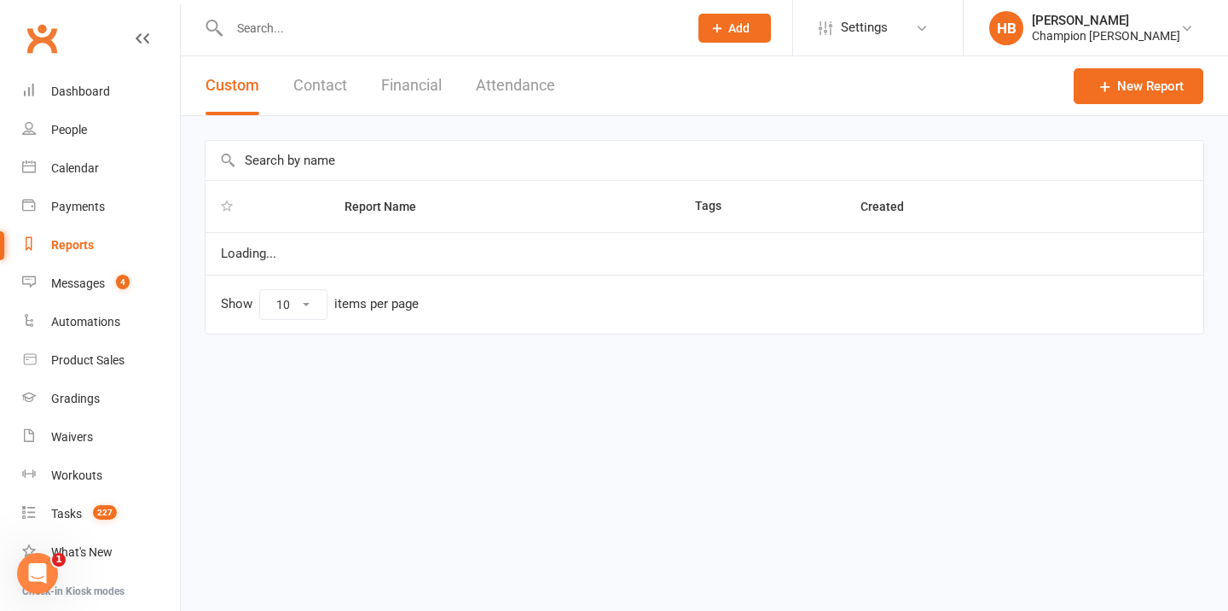
click at [380, 154] on input "text" at bounding box center [705, 160] width 998 height 39
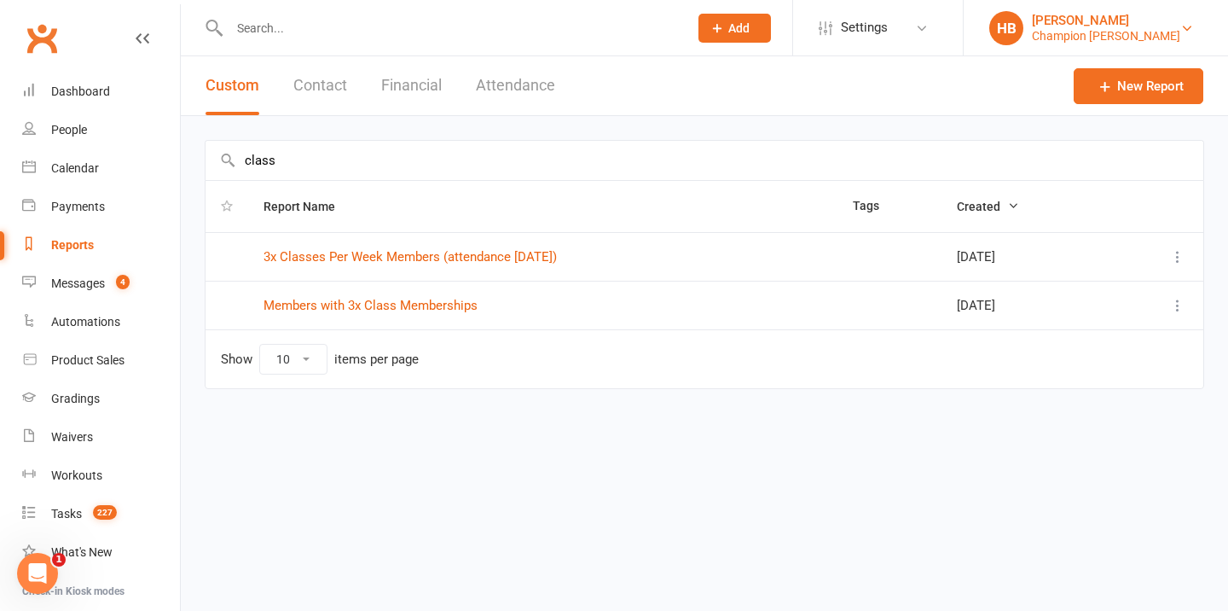
type input "class"
click at [1159, 42] on div "Champion Gym Joondalup" at bounding box center [1106, 35] width 148 height 15
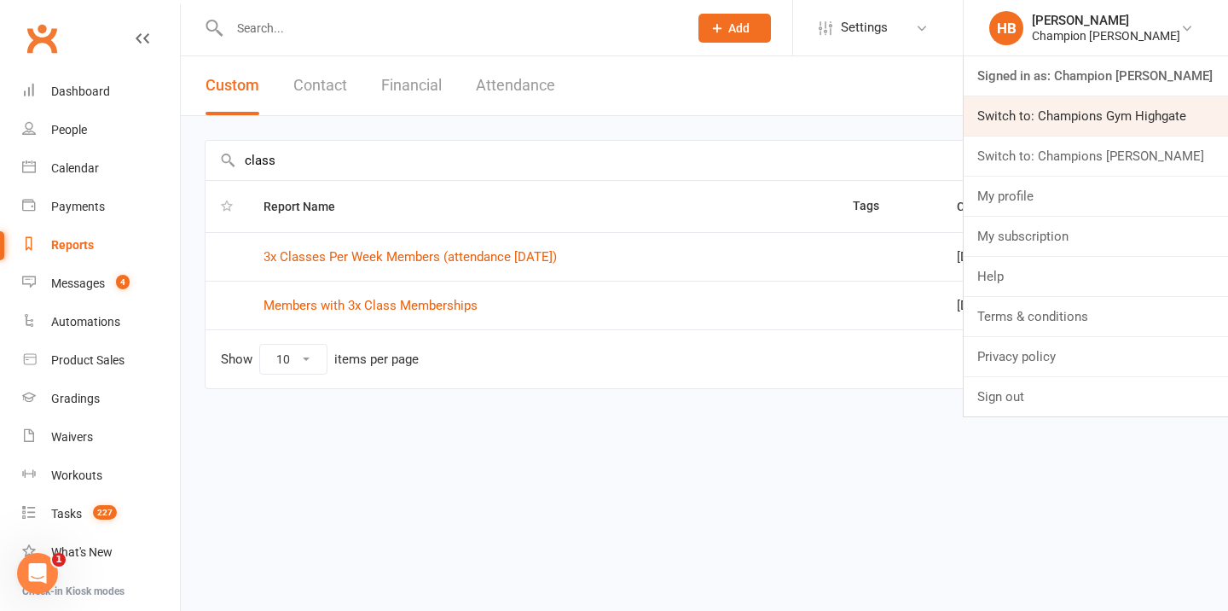
click at [1147, 114] on link "Switch to: Champions Gym Highgate" at bounding box center [1096, 115] width 264 height 39
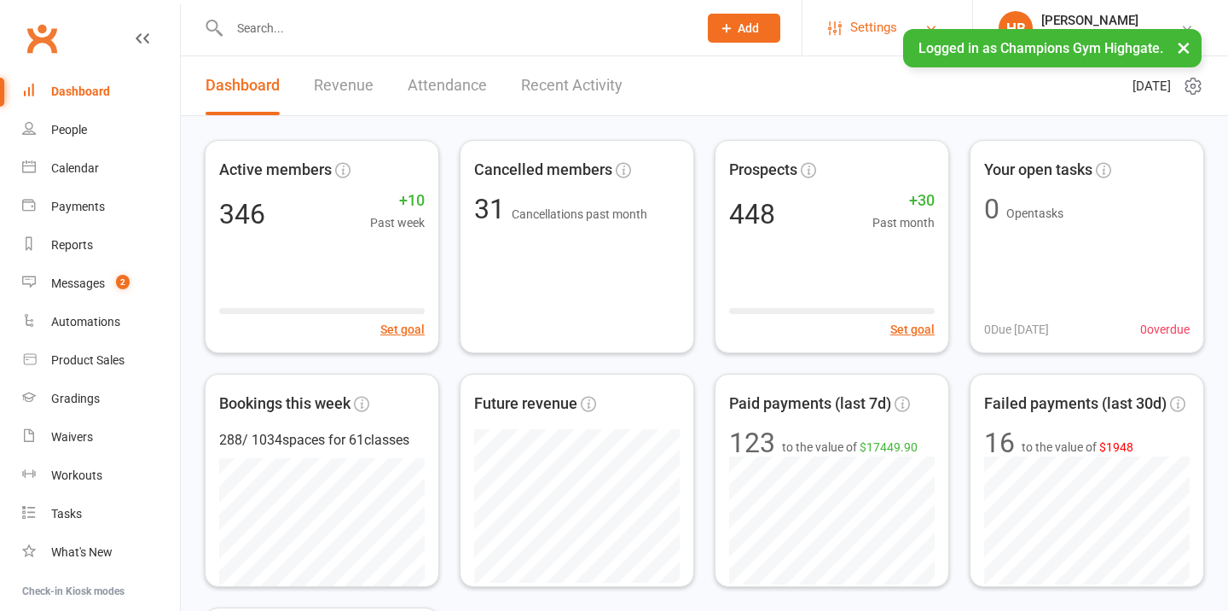
click at [880, 30] on span "Settings" at bounding box center [874, 28] width 47 height 38
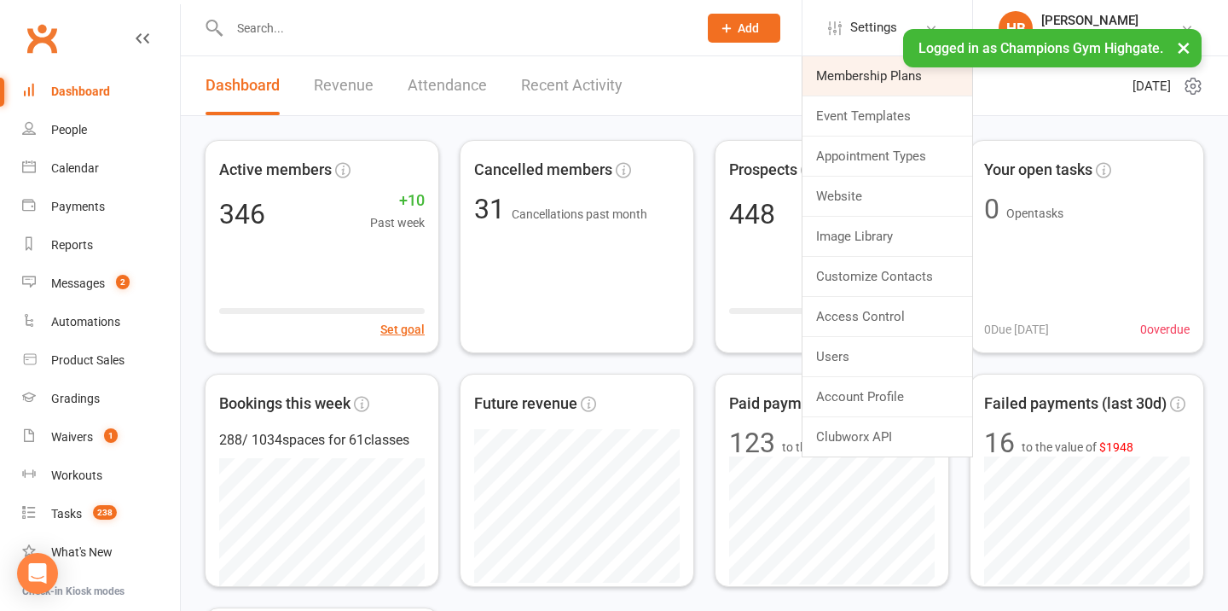
click at [871, 72] on link "Membership Plans" at bounding box center [888, 75] width 170 height 39
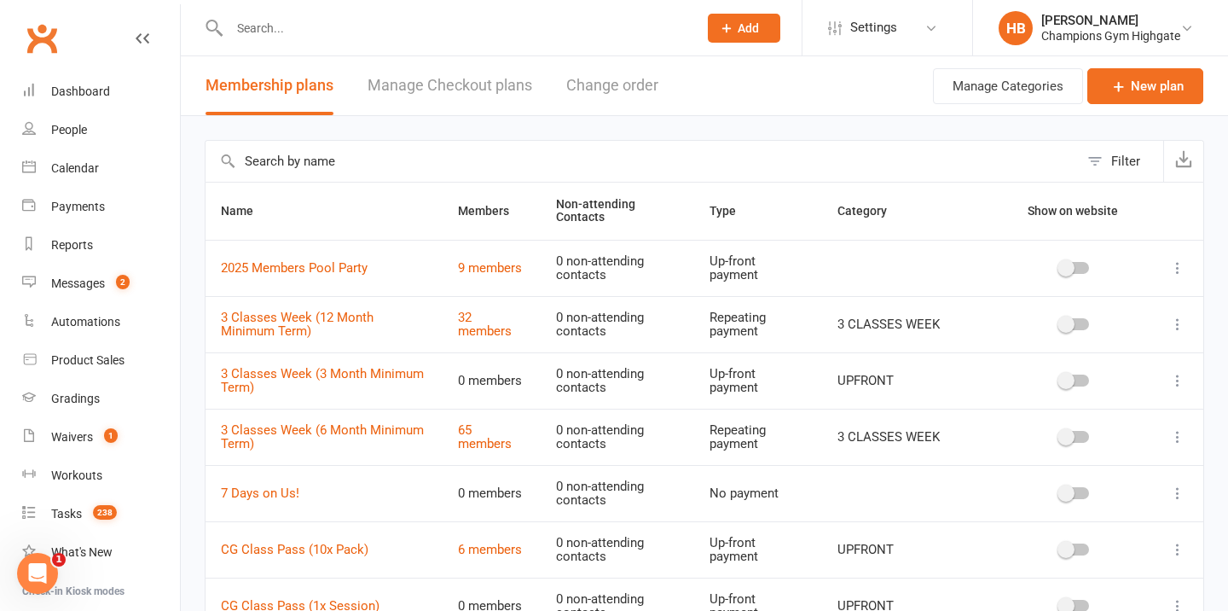
click at [358, 148] on input "text" at bounding box center [643, 161] width 874 height 41
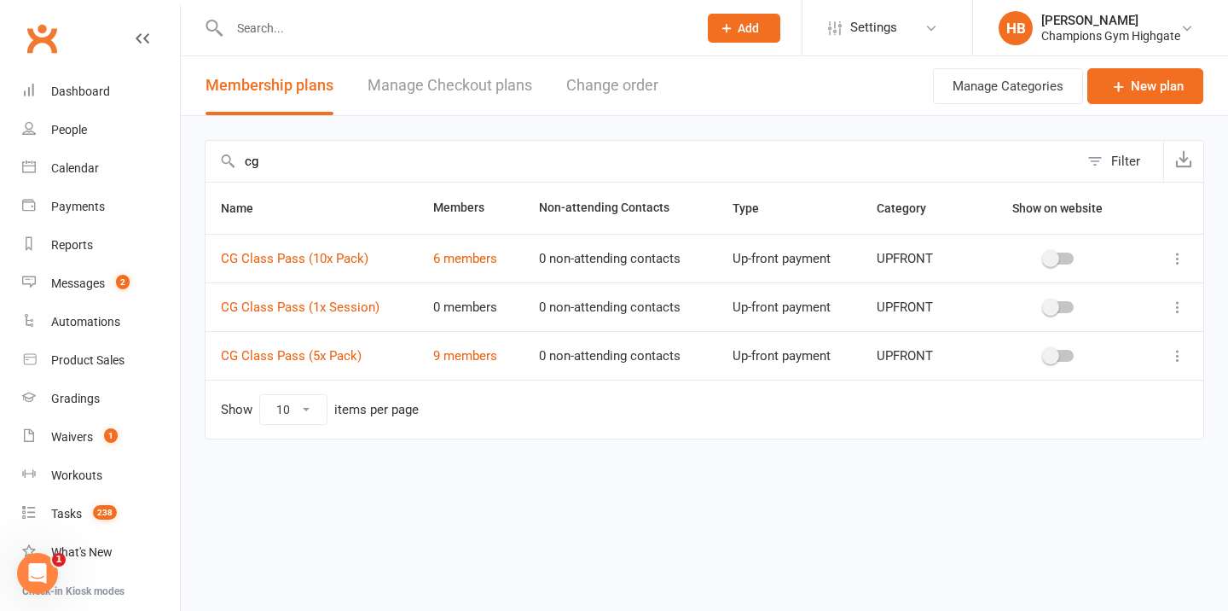
type input "cg"
click at [1113, 46] on li "HB Helen Bologa Champions Gym Highgate Signed in as: Champions Gym Highgate Swi…" at bounding box center [1101, 27] width 256 height 55
click at [1116, 26] on div "[PERSON_NAME]" at bounding box center [1111, 20] width 139 height 15
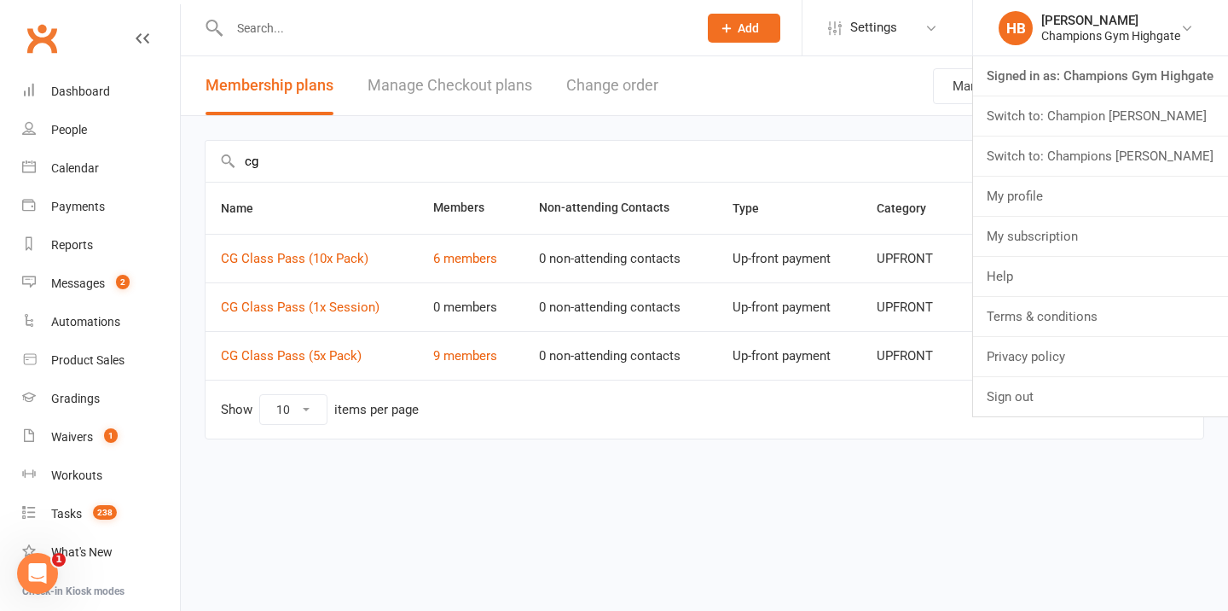
click at [1099, 117] on link "Switch to: Champion Gym Joondalup" at bounding box center [1100, 115] width 255 height 39
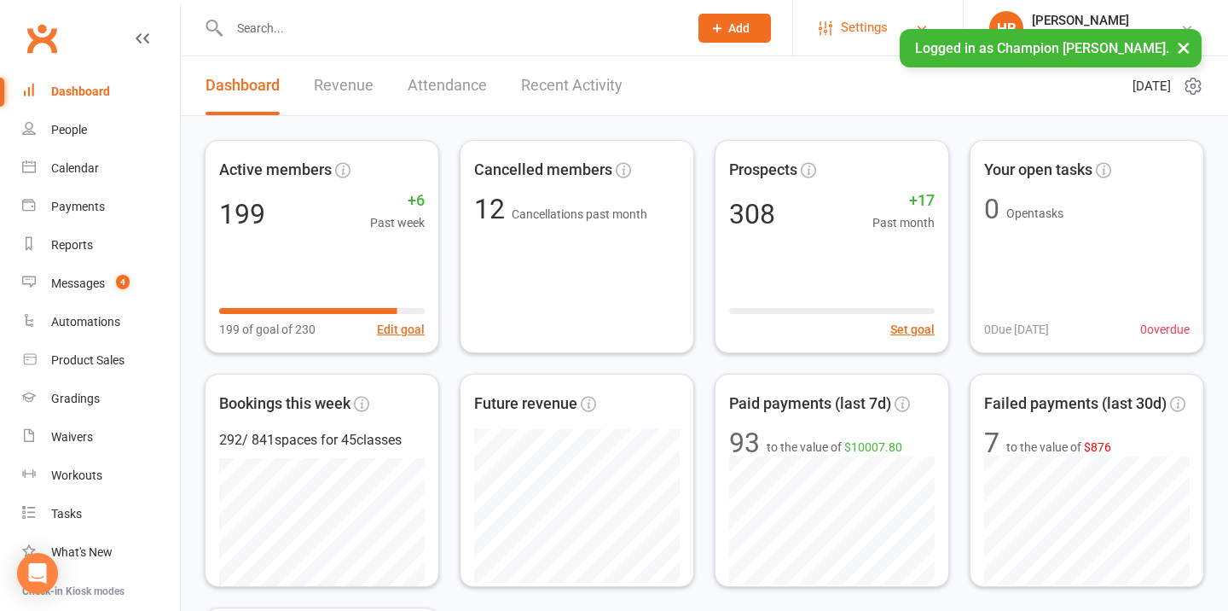
click at [844, 27] on link "Settings" at bounding box center [878, 28] width 119 height 38
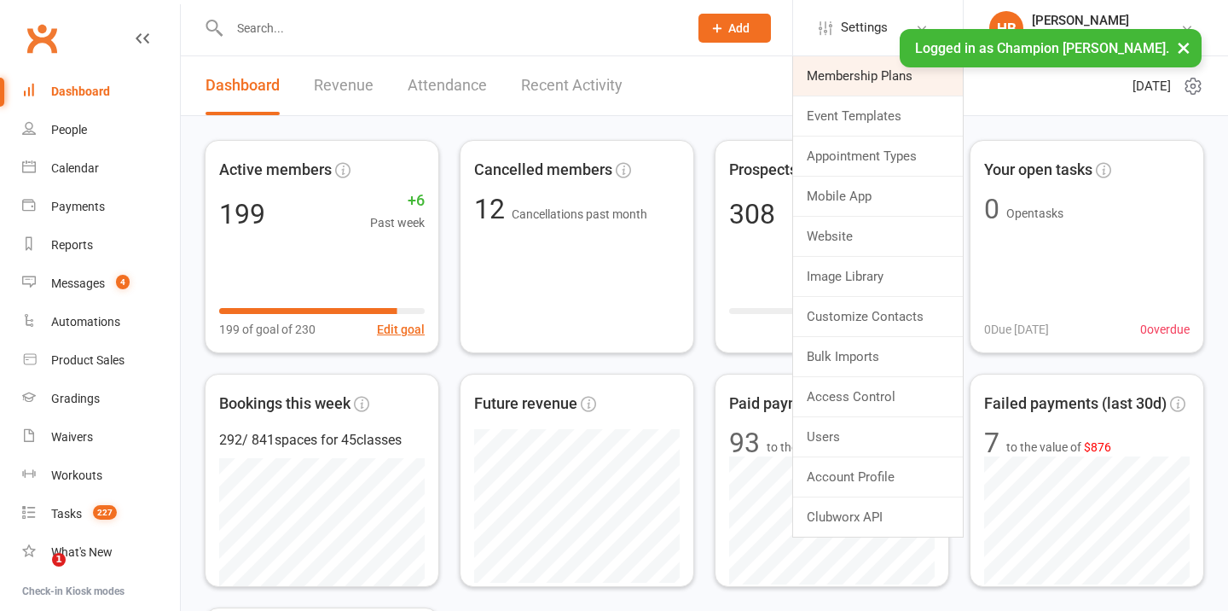
click at [848, 67] on link "Membership Plans" at bounding box center [878, 75] width 170 height 39
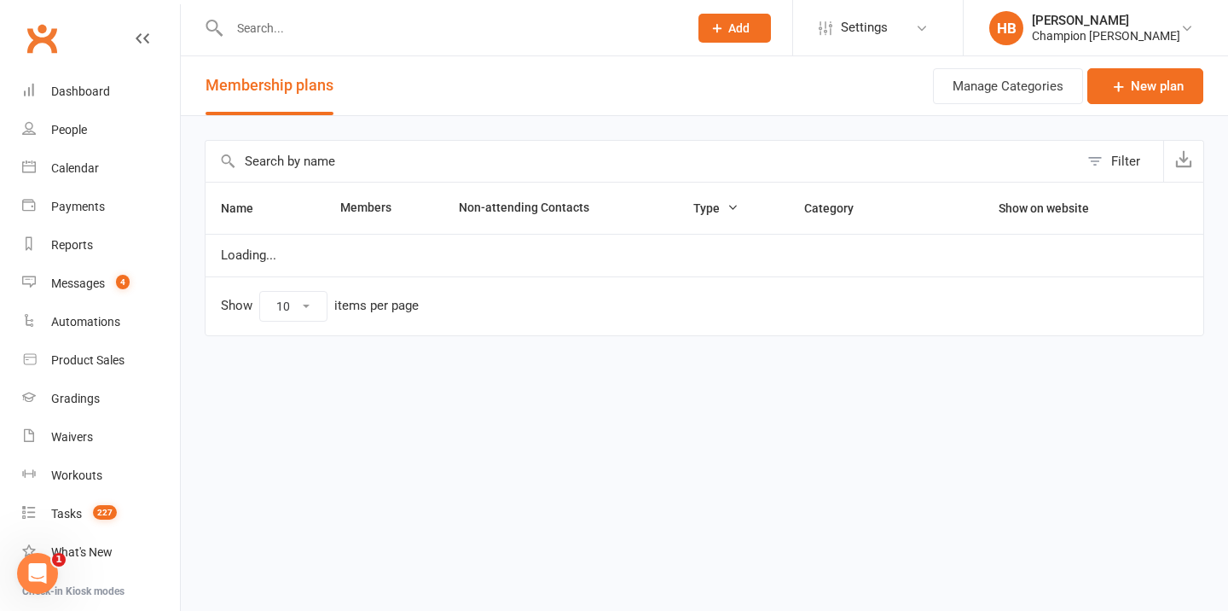
click at [360, 167] on input "text" at bounding box center [643, 161] width 874 height 41
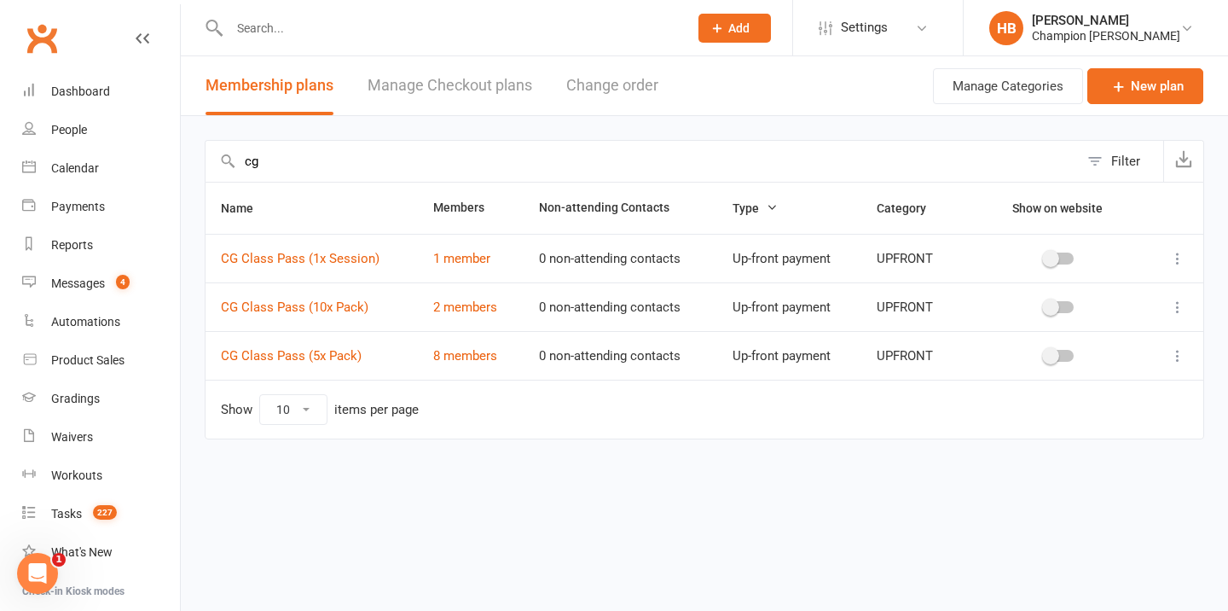
type input "cg"
click at [1085, 19] on div "[PERSON_NAME]" at bounding box center [1106, 20] width 148 height 15
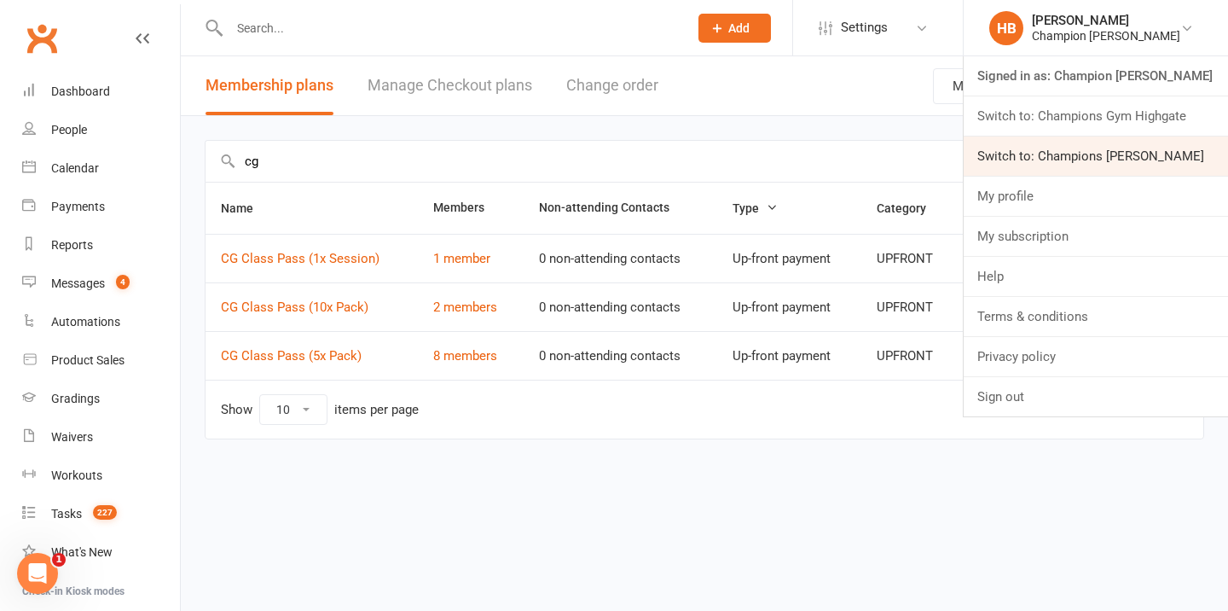
click at [1082, 138] on link "Switch to: Champions [PERSON_NAME]" at bounding box center [1096, 155] width 264 height 39
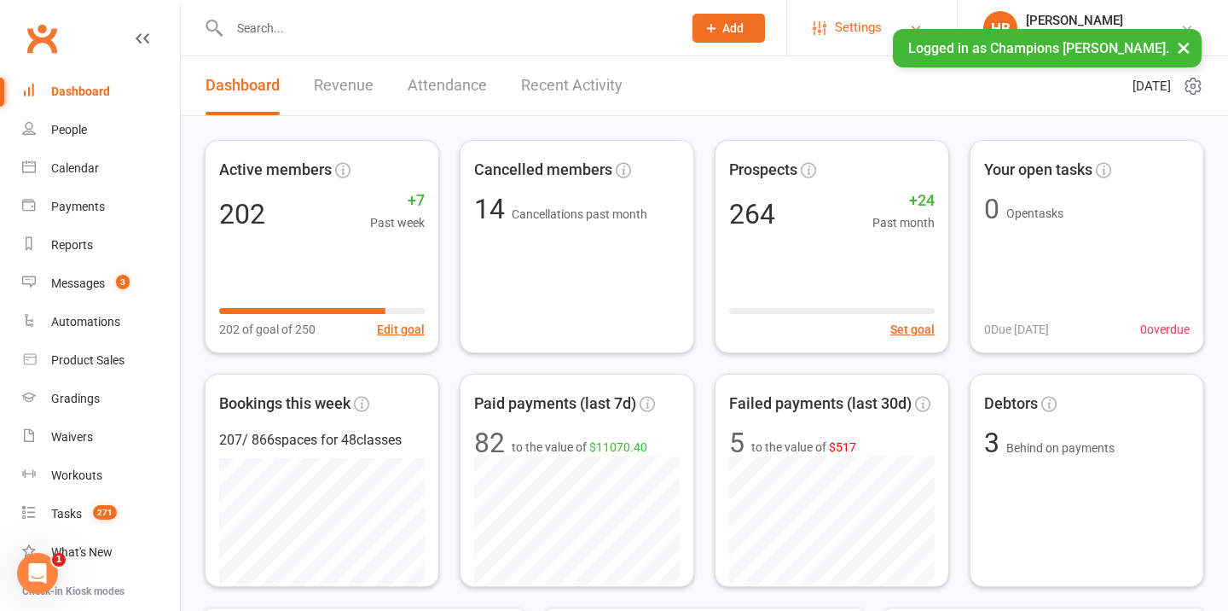
click at [873, 31] on span "Settings" at bounding box center [858, 28] width 47 height 38
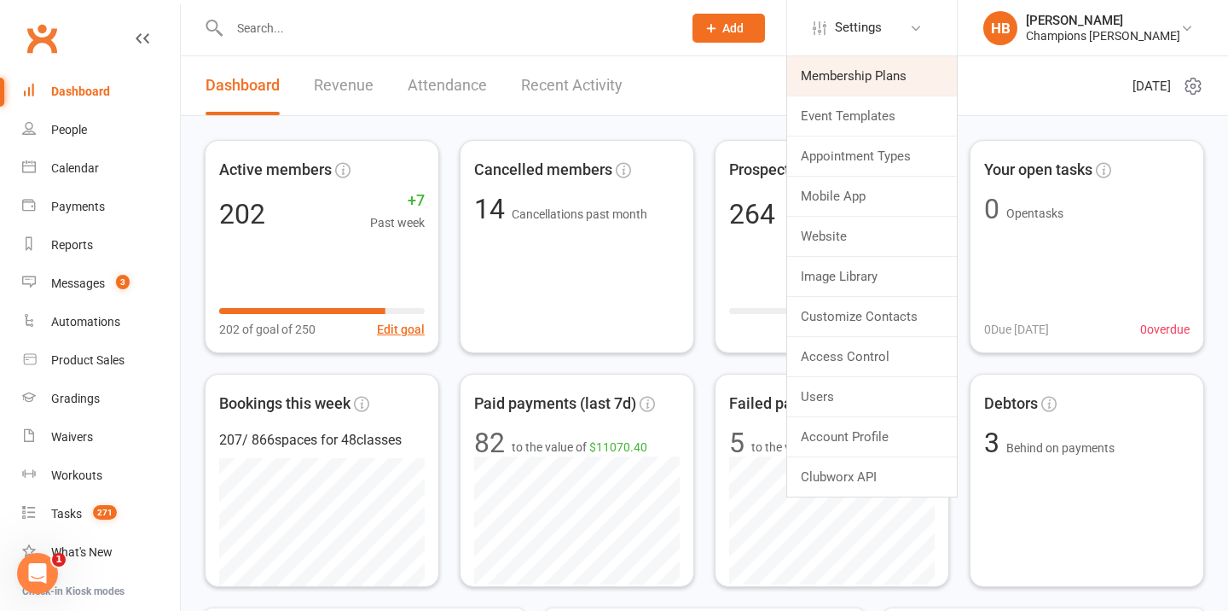
click at [857, 78] on link "Membership Plans" at bounding box center [872, 75] width 170 height 39
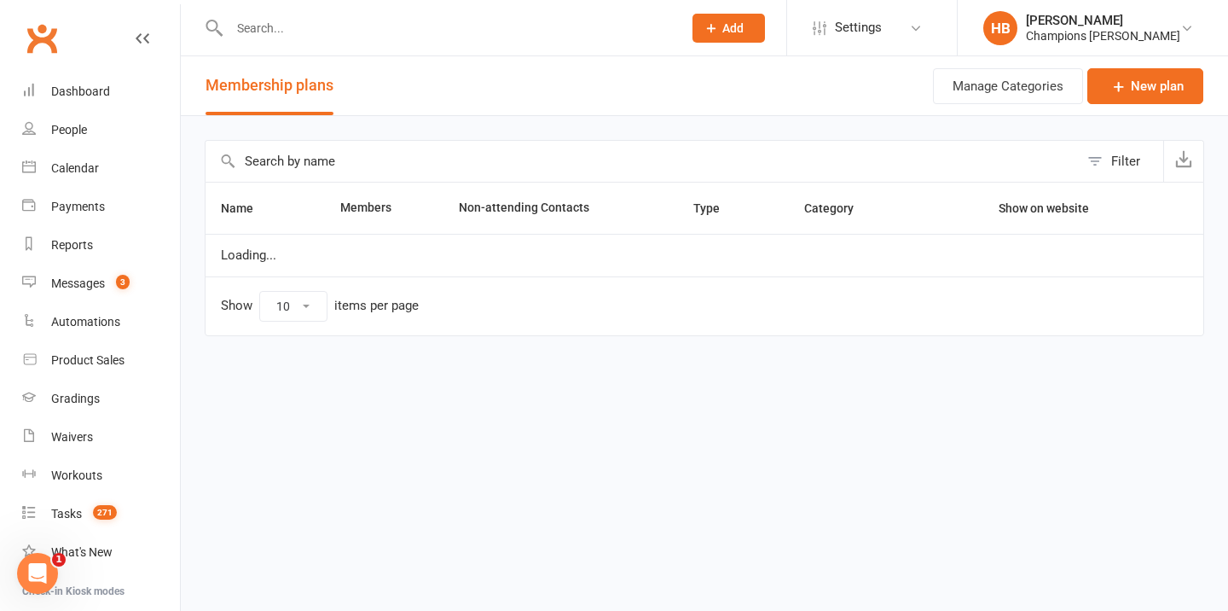
click at [307, 171] on input "text" at bounding box center [643, 161] width 874 height 41
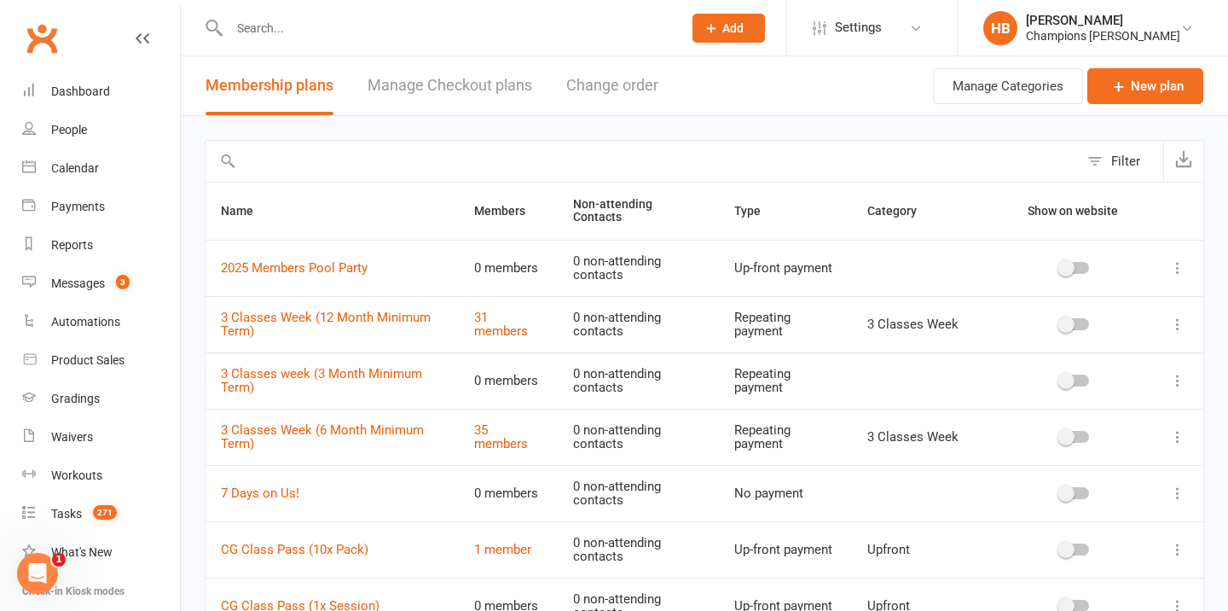
type input "g"
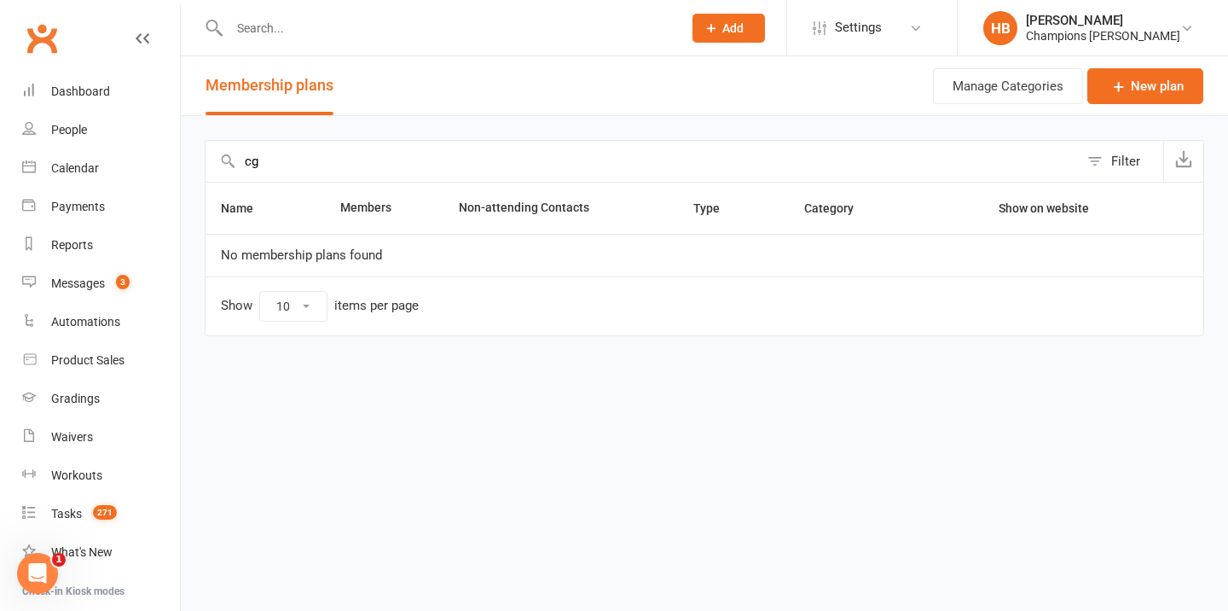
type input "c"
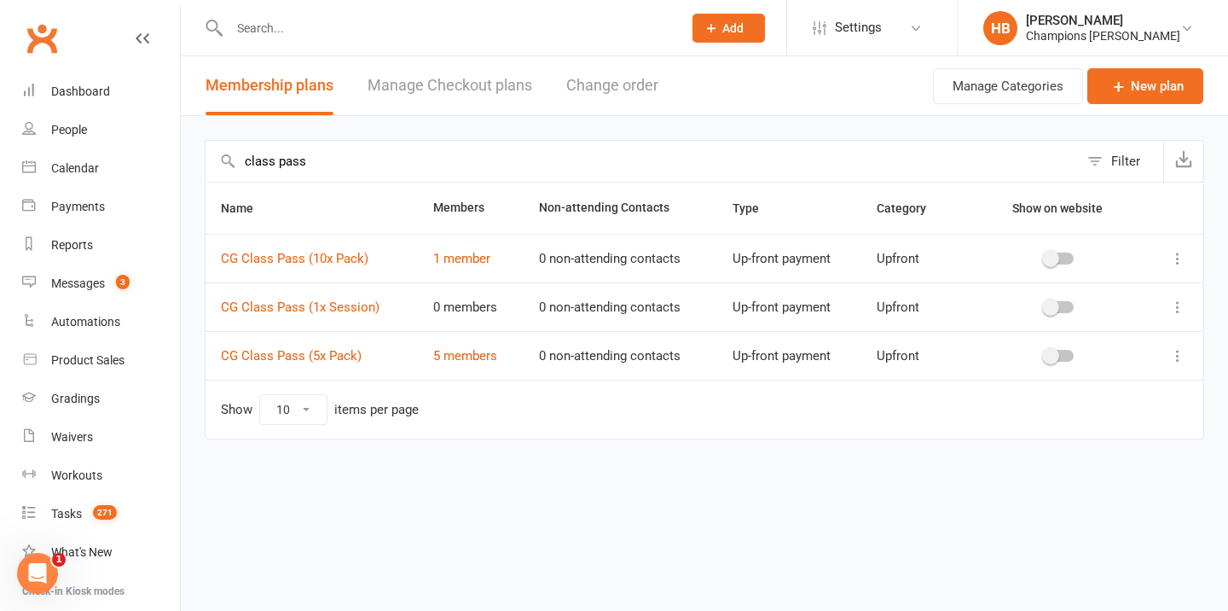
type input "class pass"
